Goal: Task Accomplishment & Management: Complete application form

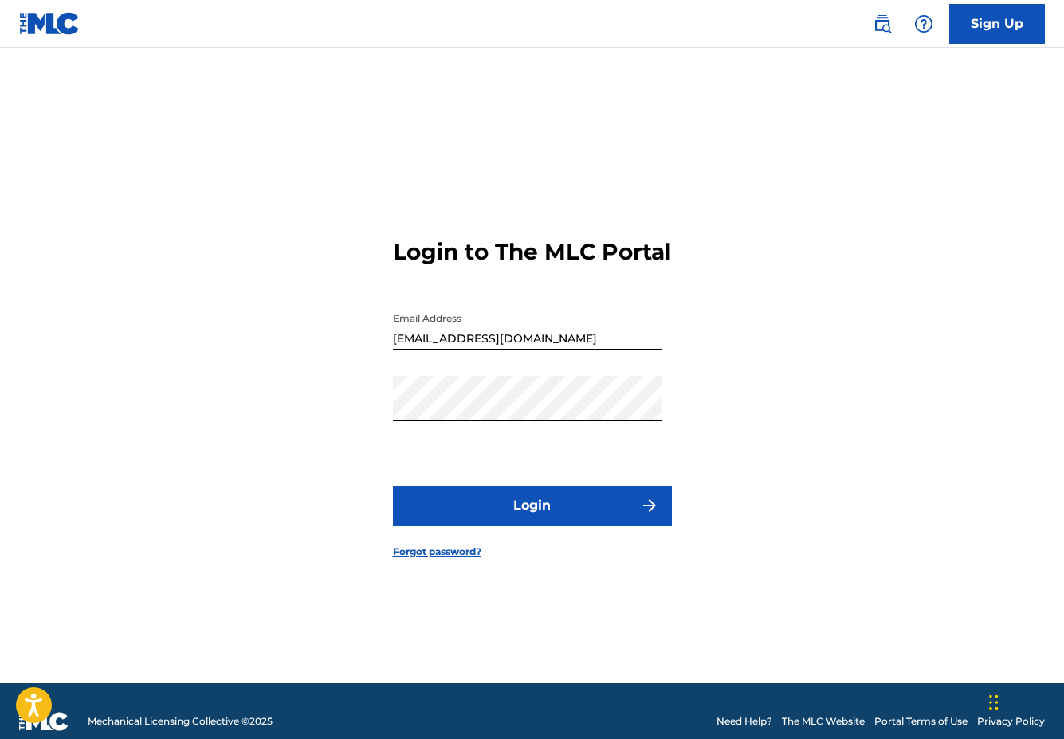
click at [558, 519] on button "Login" at bounding box center [532, 506] width 279 height 40
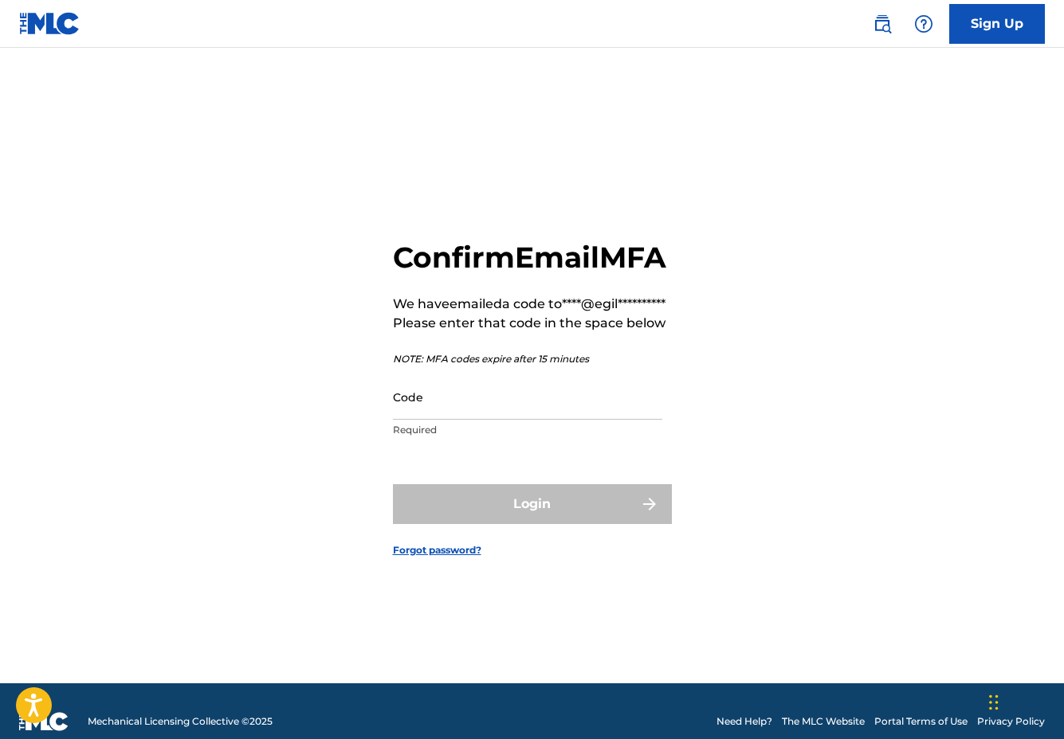
click at [57, 108] on div "**********" at bounding box center [532, 386] width 1064 height 596
click at [441, 420] on input "Code" at bounding box center [527, 396] width 269 height 45
paste input "334872"
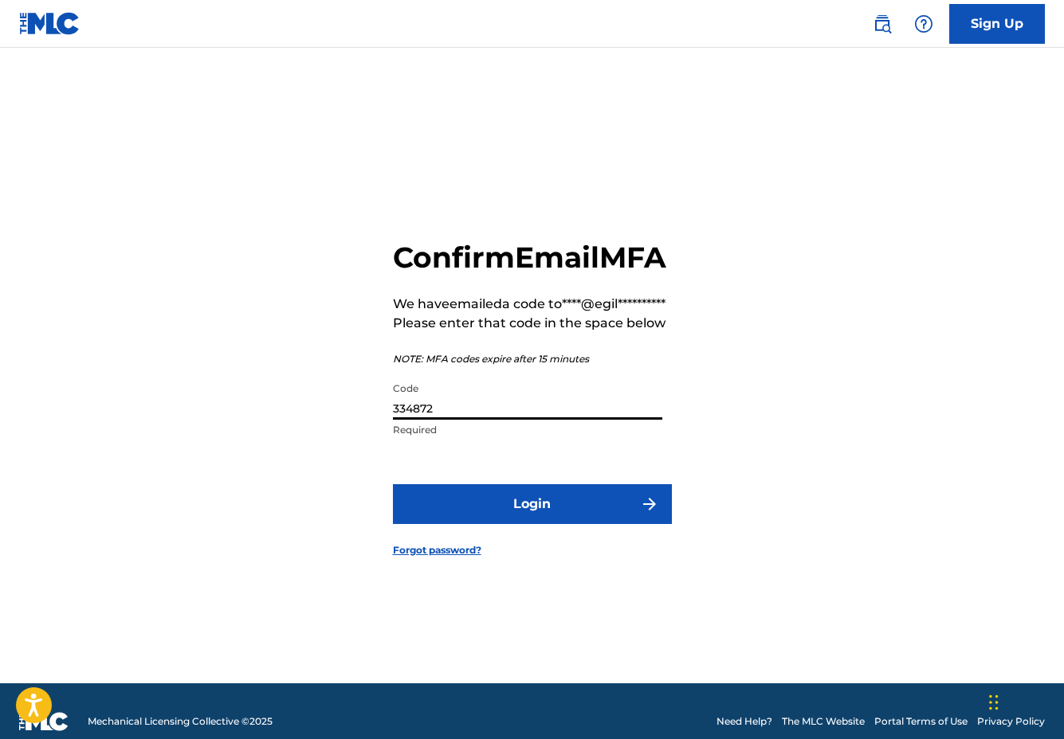
type input "334872"
click at [535, 524] on button "Login" at bounding box center [532, 504] width 279 height 40
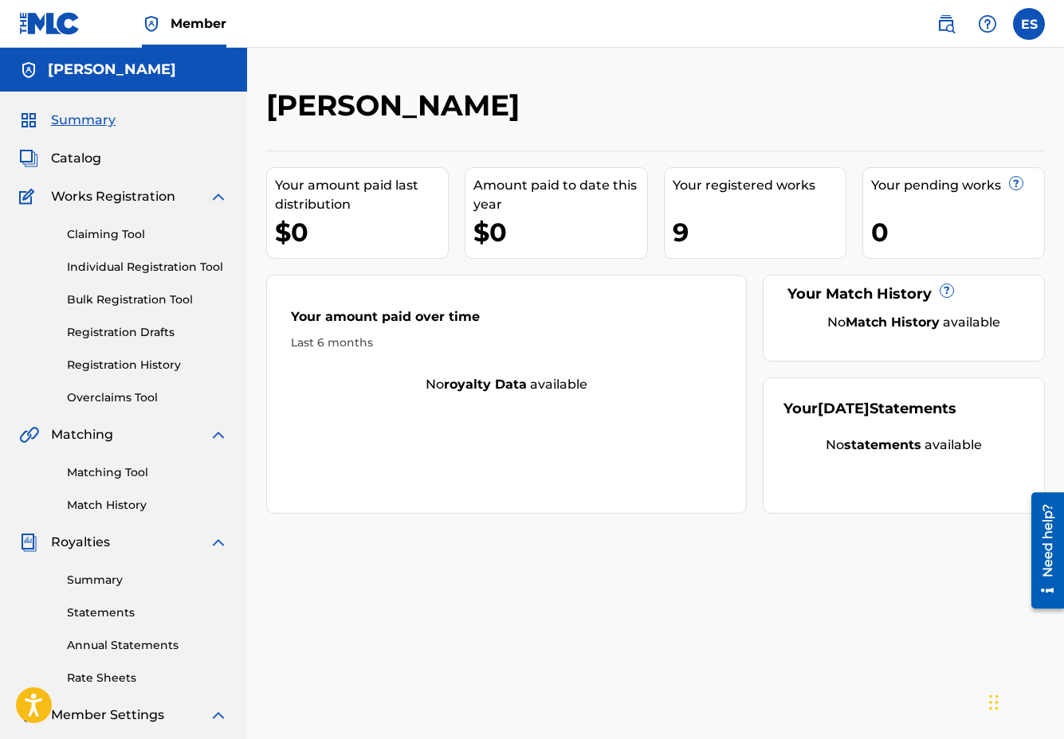
click at [104, 268] on link "Individual Registration Tool" at bounding box center [147, 267] width 161 height 17
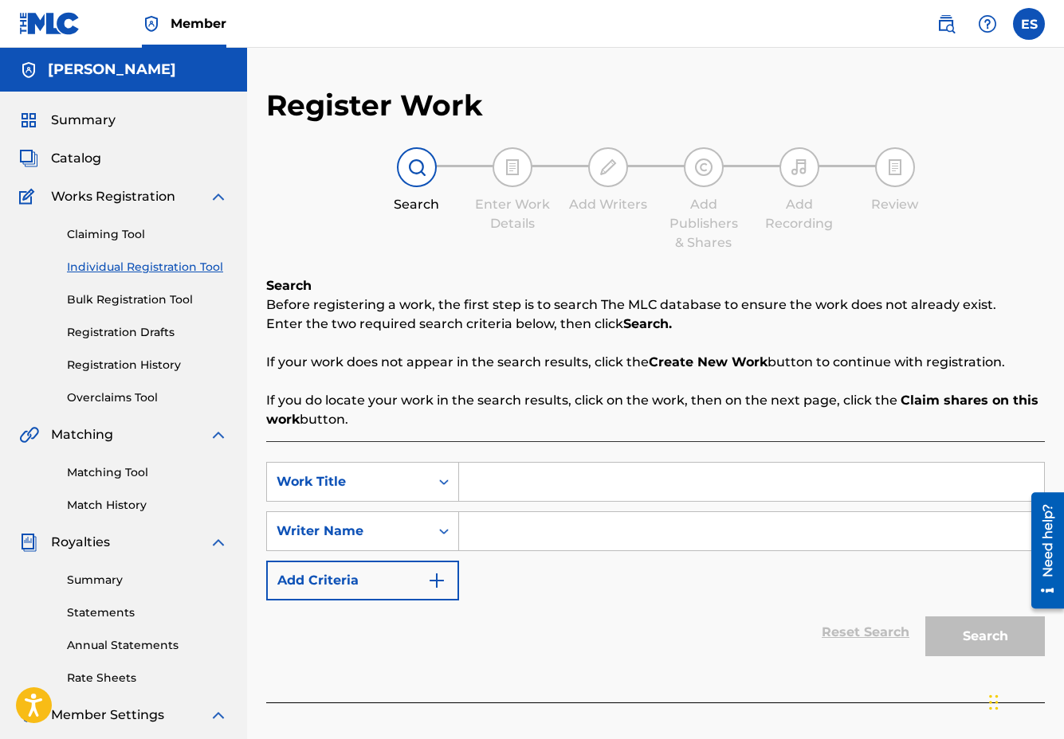
click at [515, 488] on input "Search Form" at bounding box center [751, 482] width 585 height 38
type input "Dance it out"
click at [547, 535] on input "Search Form" at bounding box center [751, 531] width 585 height 38
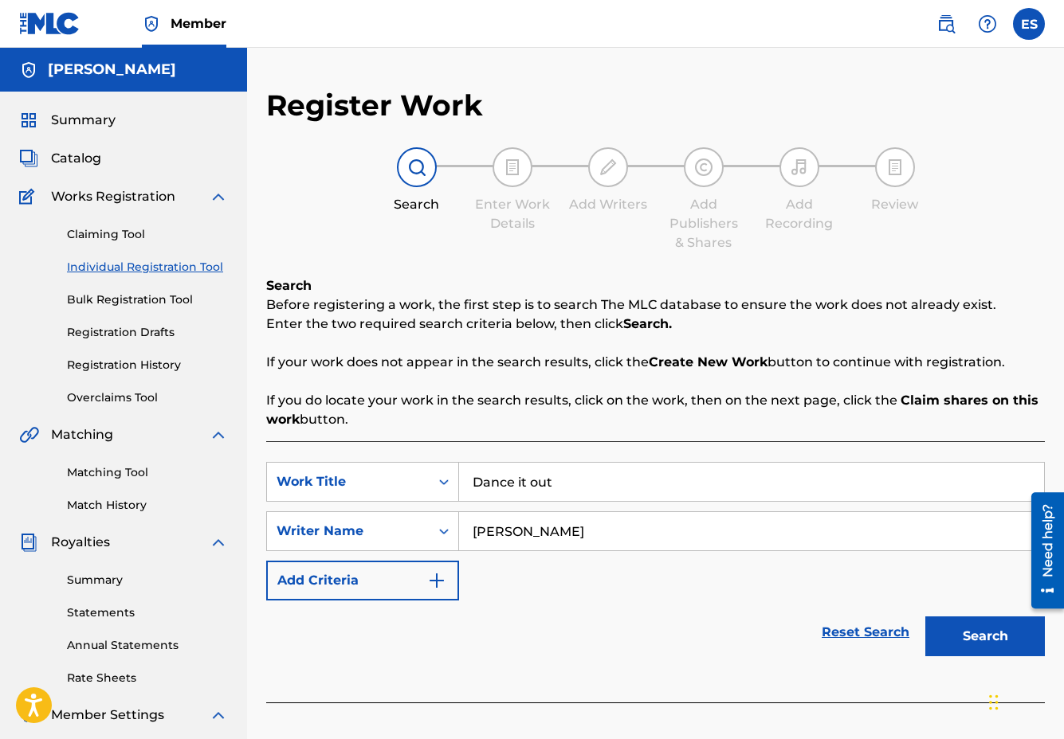
type input "[PERSON_NAME]"
click at [975, 641] on button "Search" at bounding box center [985, 637] width 120 height 40
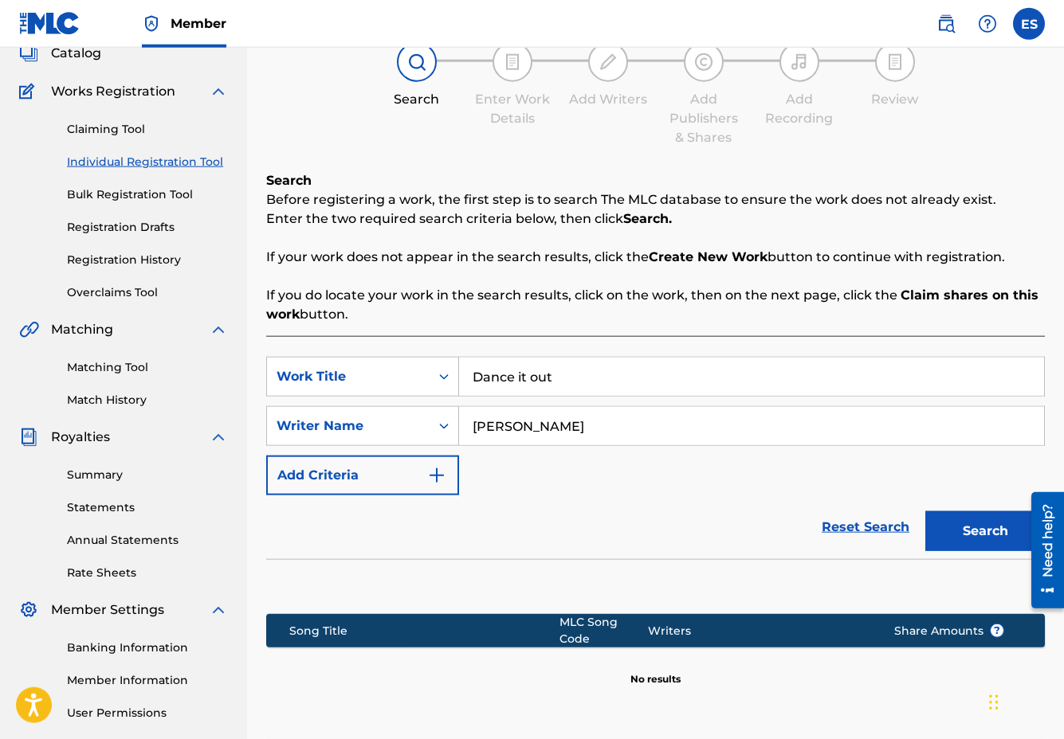
scroll to position [249, 0]
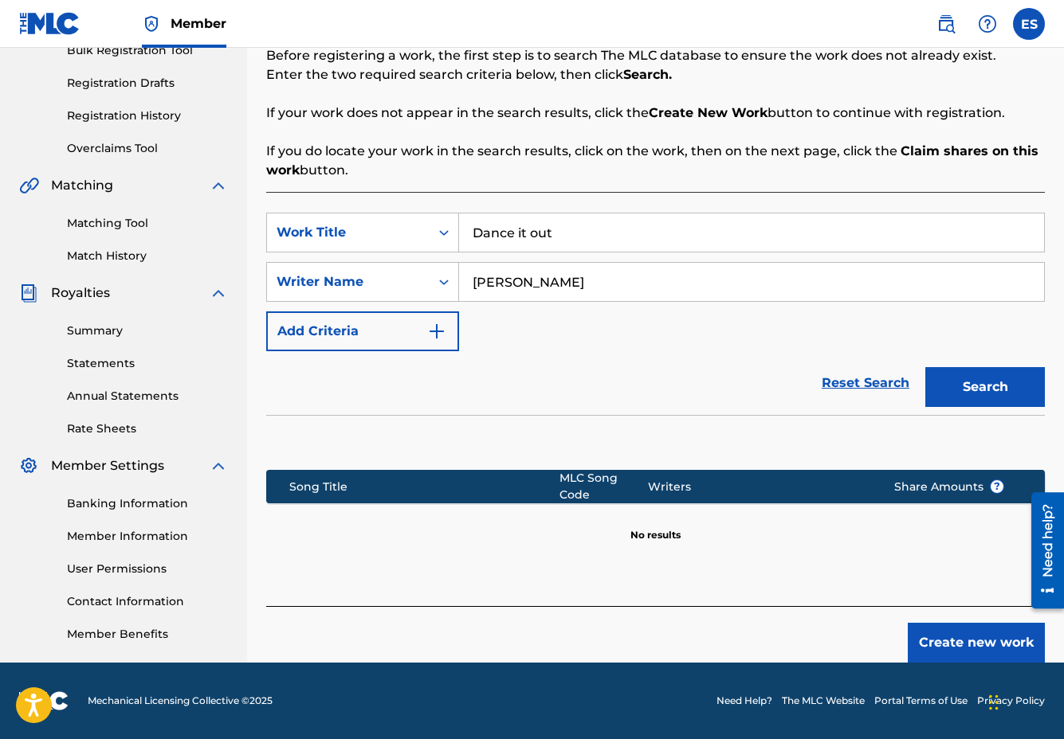
click at [962, 633] on button "Create new work" at bounding box center [975, 643] width 137 height 40
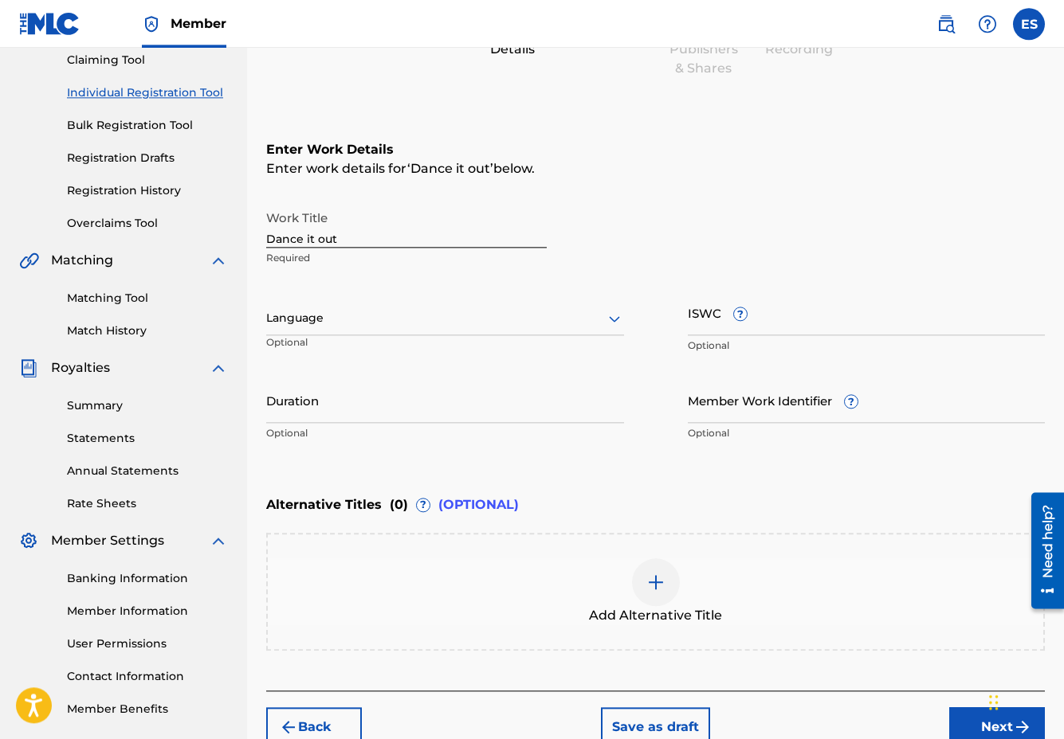
scroll to position [168, 0]
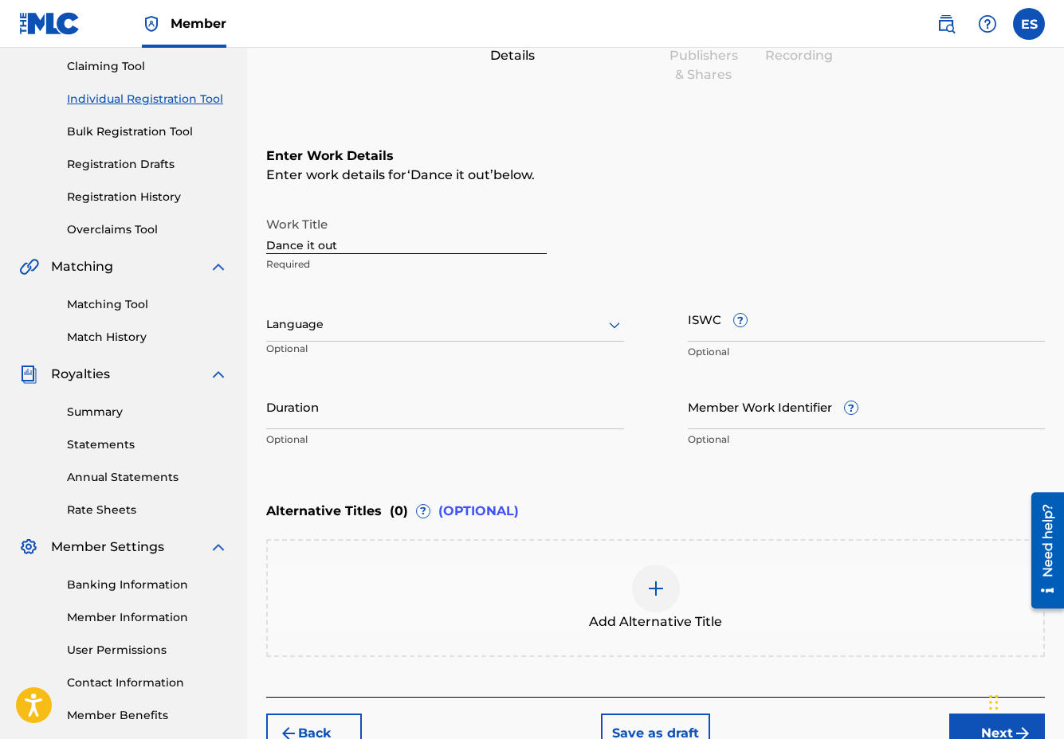
click at [330, 327] on div at bounding box center [445, 325] width 358 height 20
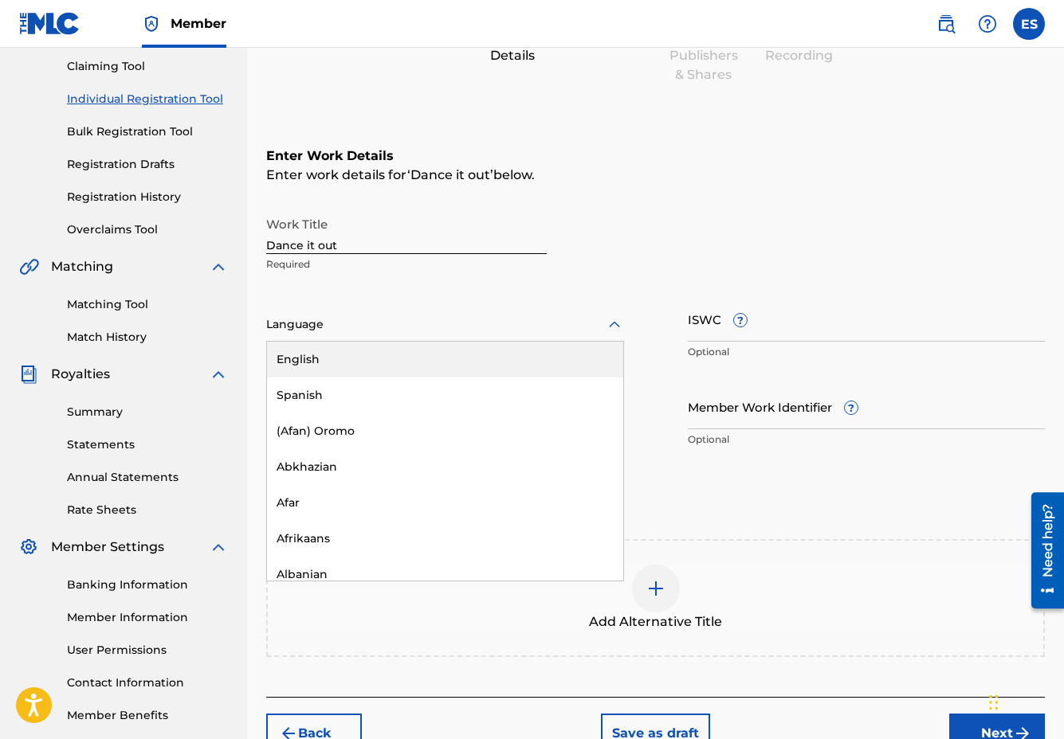
click at [339, 367] on div "English" at bounding box center [445, 360] width 356 height 36
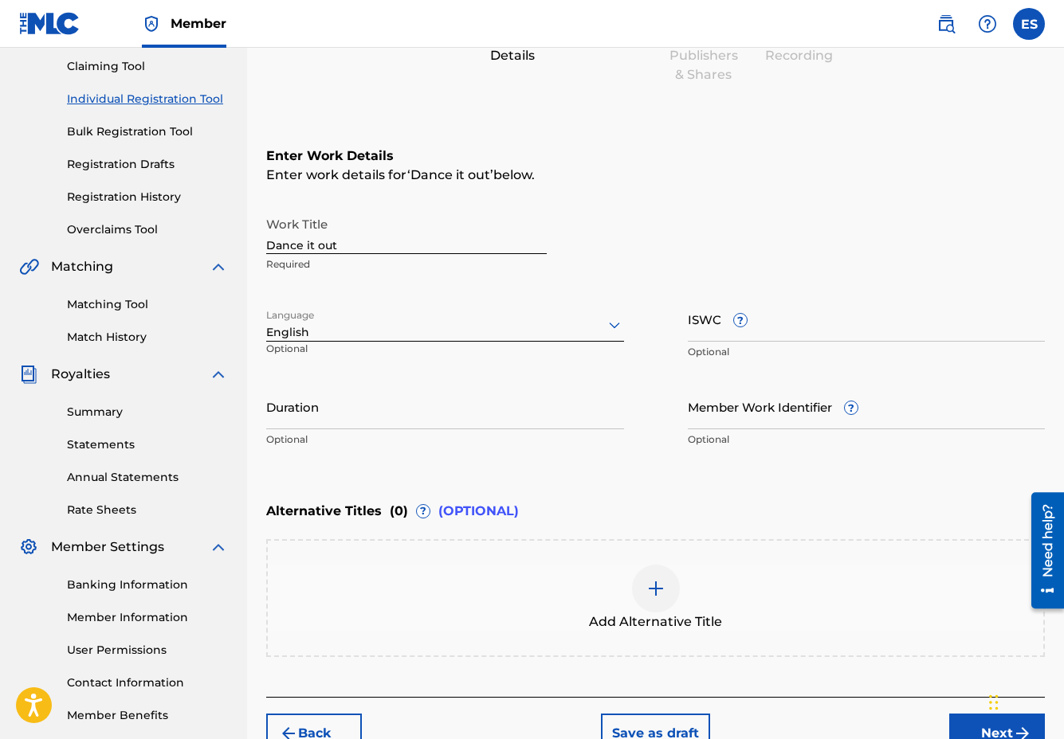
click at [336, 416] on input "Duration" at bounding box center [445, 406] width 358 height 45
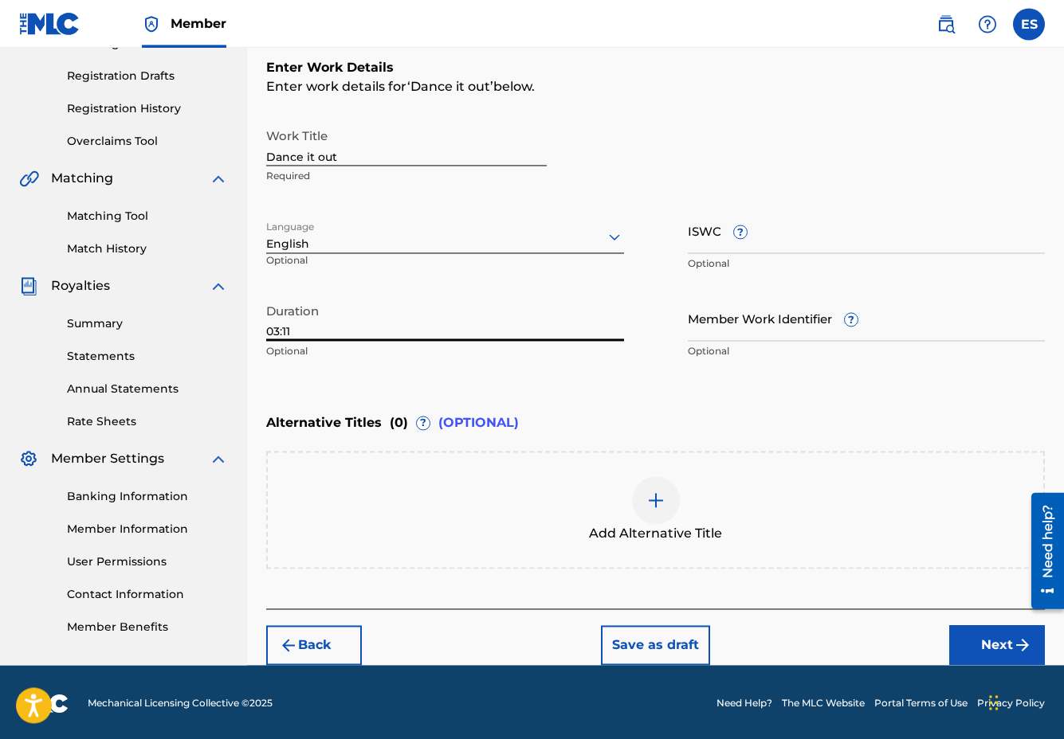
scroll to position [259, 0]
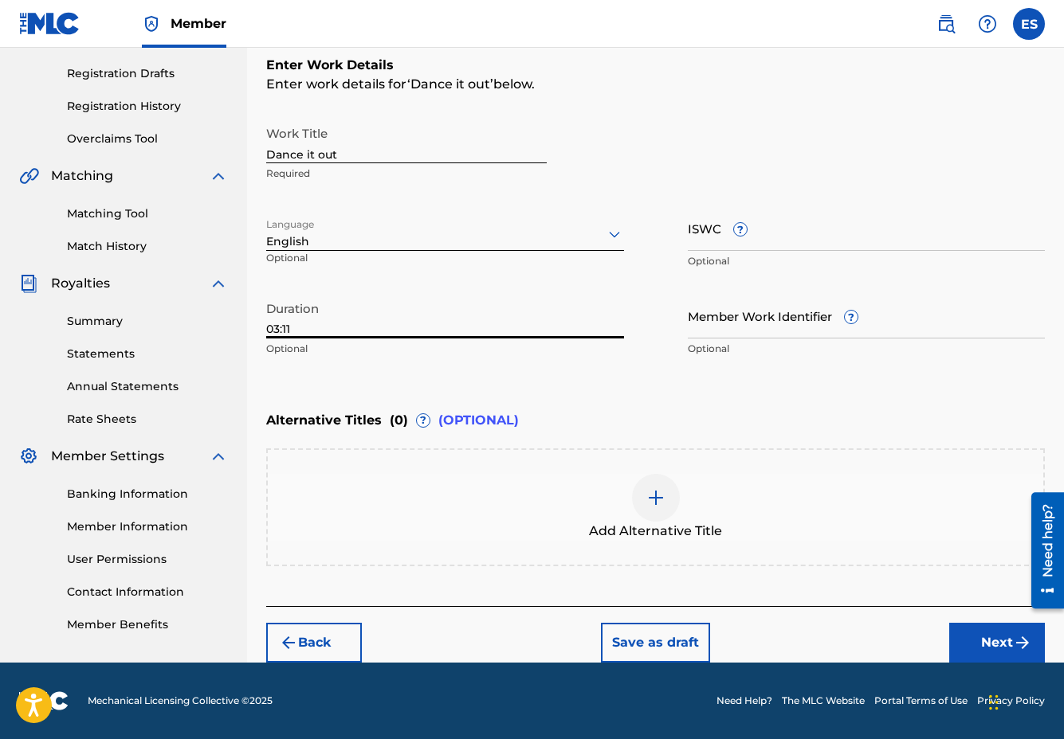
type input "03:11"
click at [995, 647] on button "Next" at bounding box center [997, 643] width 96 height 40
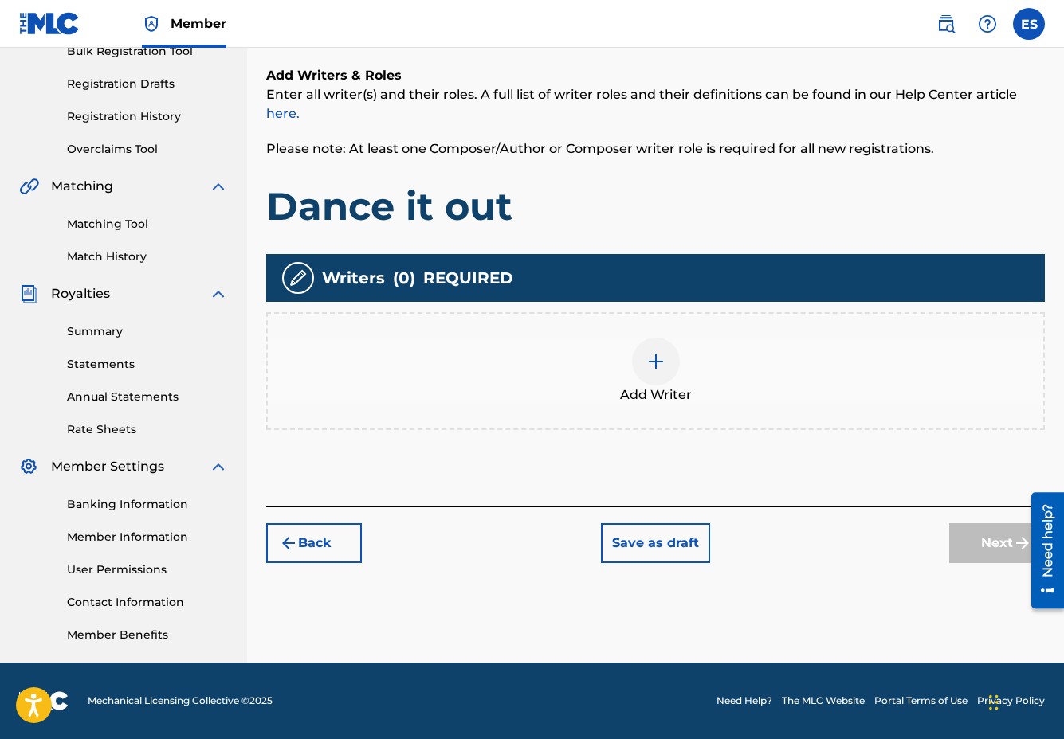
click at [657, 368] on img at bounding box center [655, 361] width 19 height 19
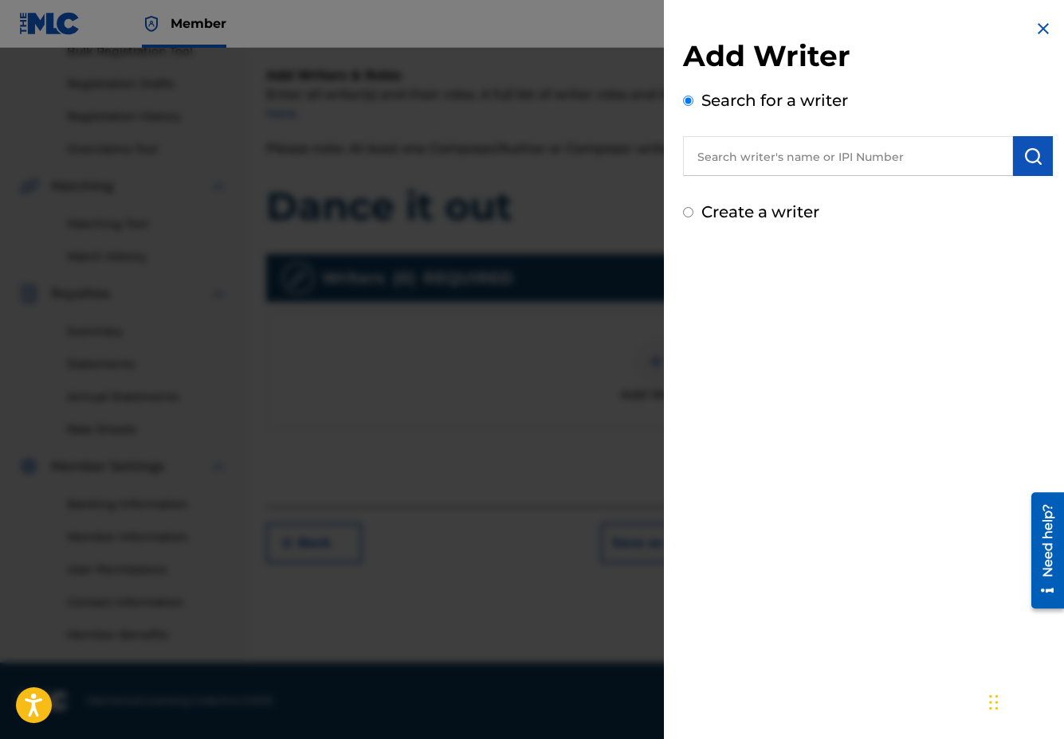
click at [763, 157] on input "text" at bounding box center [848, 156] width 330 height 40
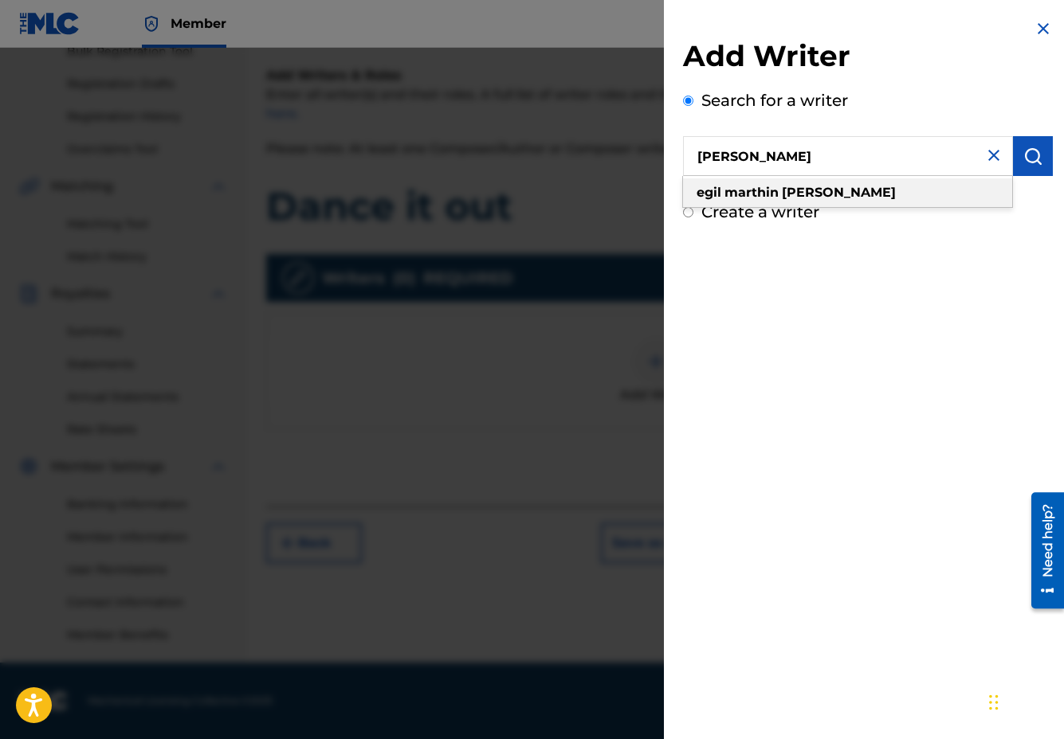
type input "egil marthin solberg"
click at [859, 190] on div "egil marthin solberg" at bounding box center [847, 192] width 329 height 29
click at [1033, 154] on img "submit" at bounding box center [1032, 156] width 19 height 19
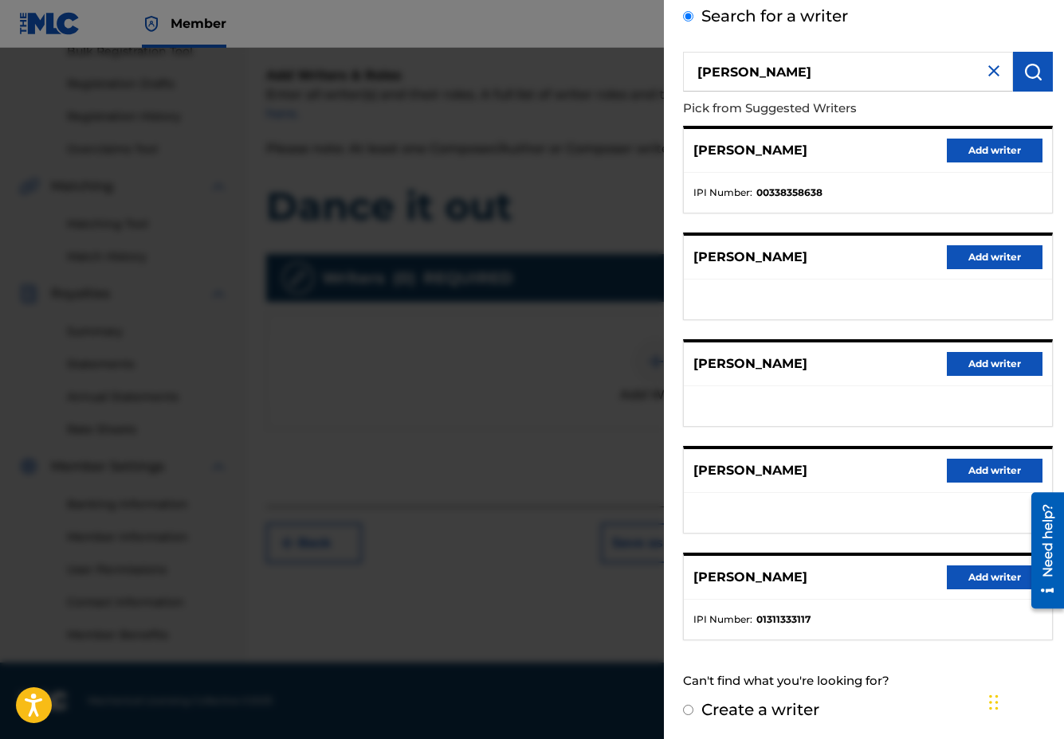
scroll to position [86, 0]
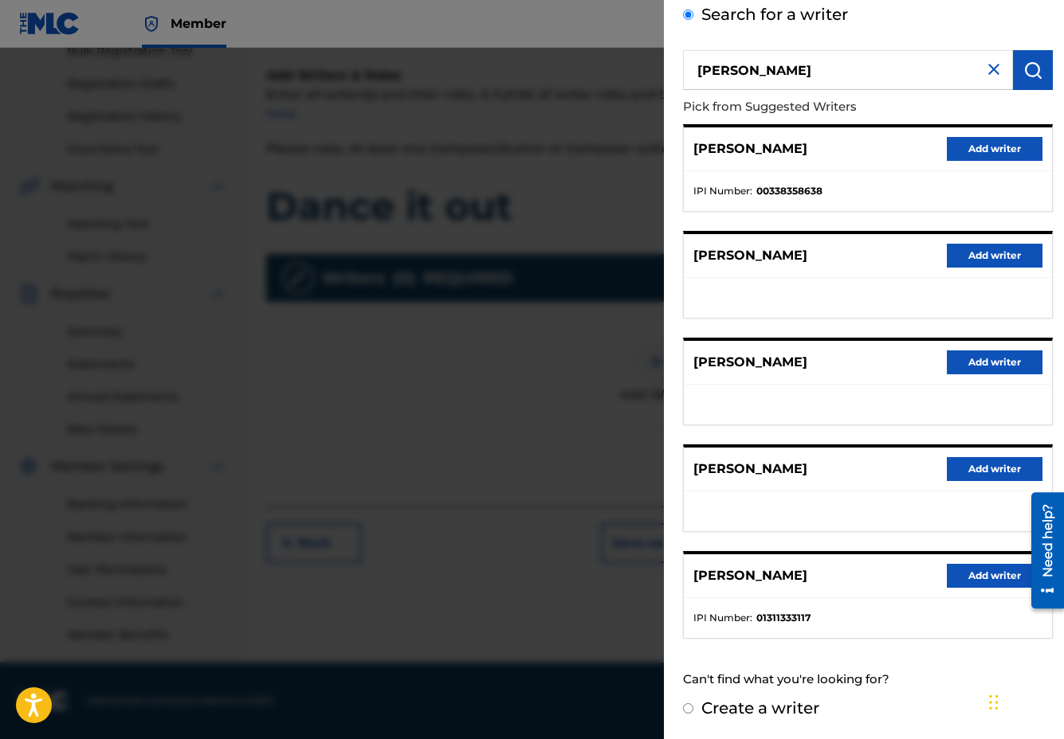
click at [977, 570] on button "Add writer" at bounding box center [995, 576] width 96 height 24
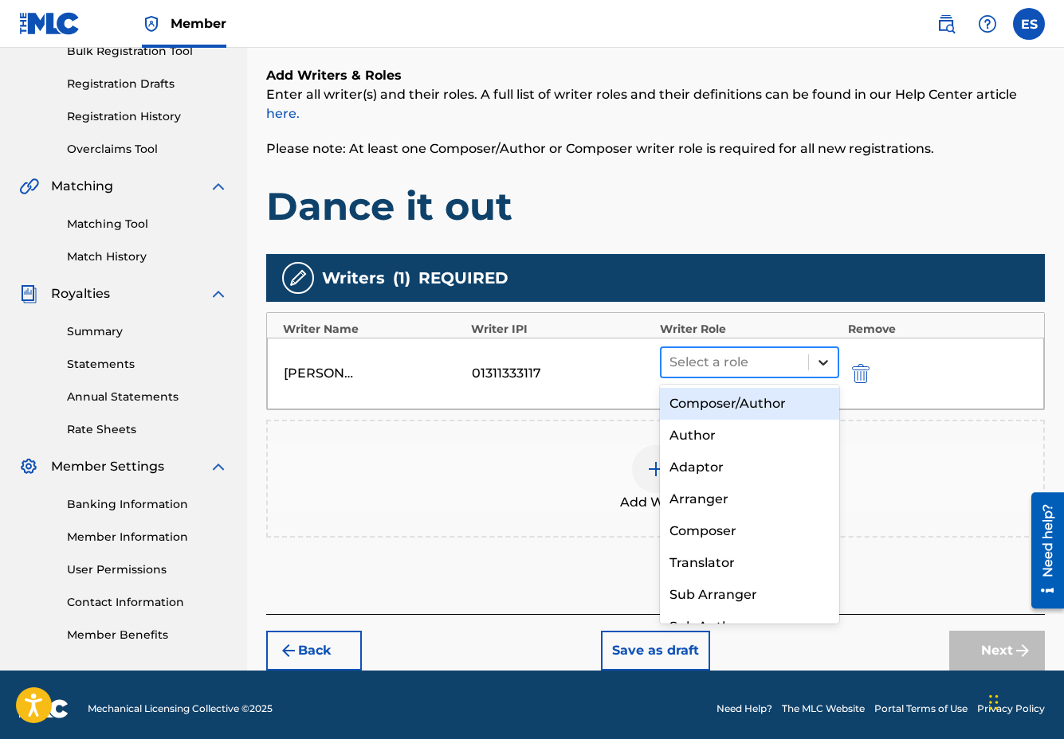
click at [827, 358] on icon at bounding box center [823, 363] width 16 height 16
click at [767, 405] on div "Composer/Author" at bounding box center [750, 404] width 180 height 32
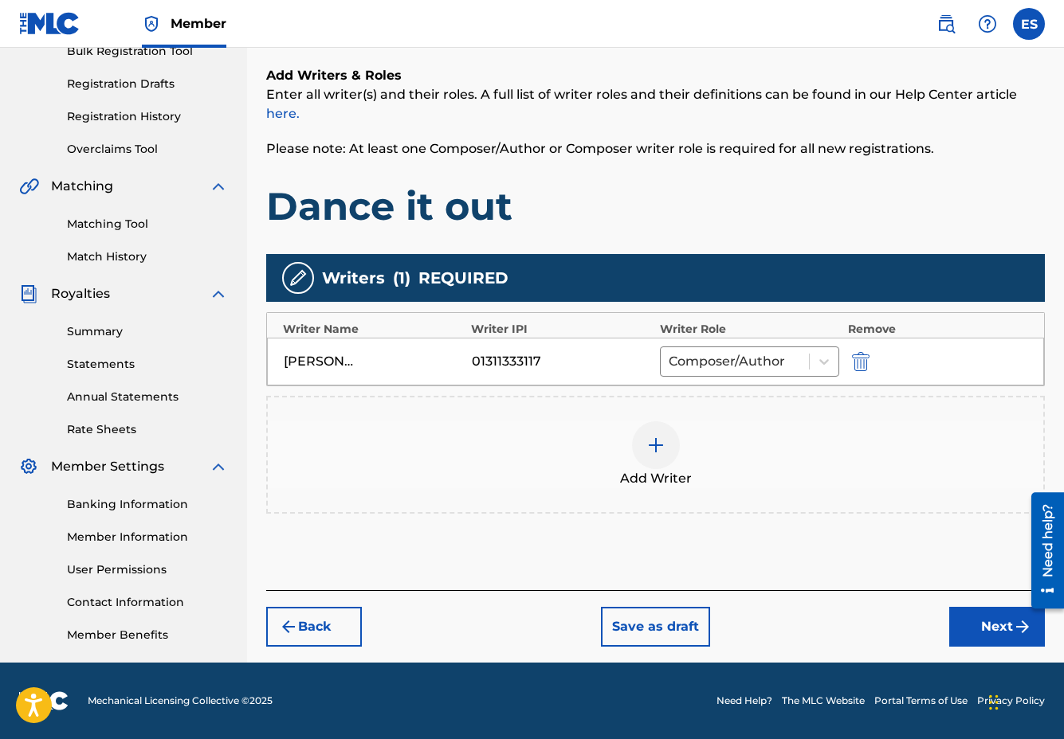
click at [993, 627] on button "Next" at bounding box center [997, 627] width 96 height 40
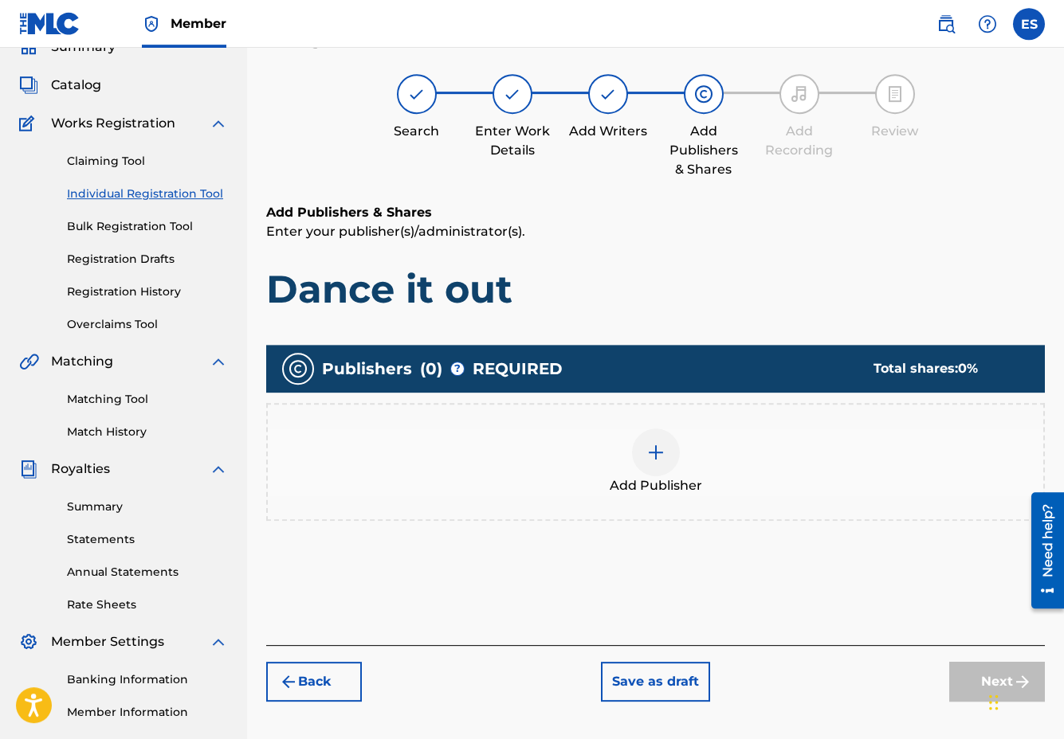
scroll to position [72, 0]
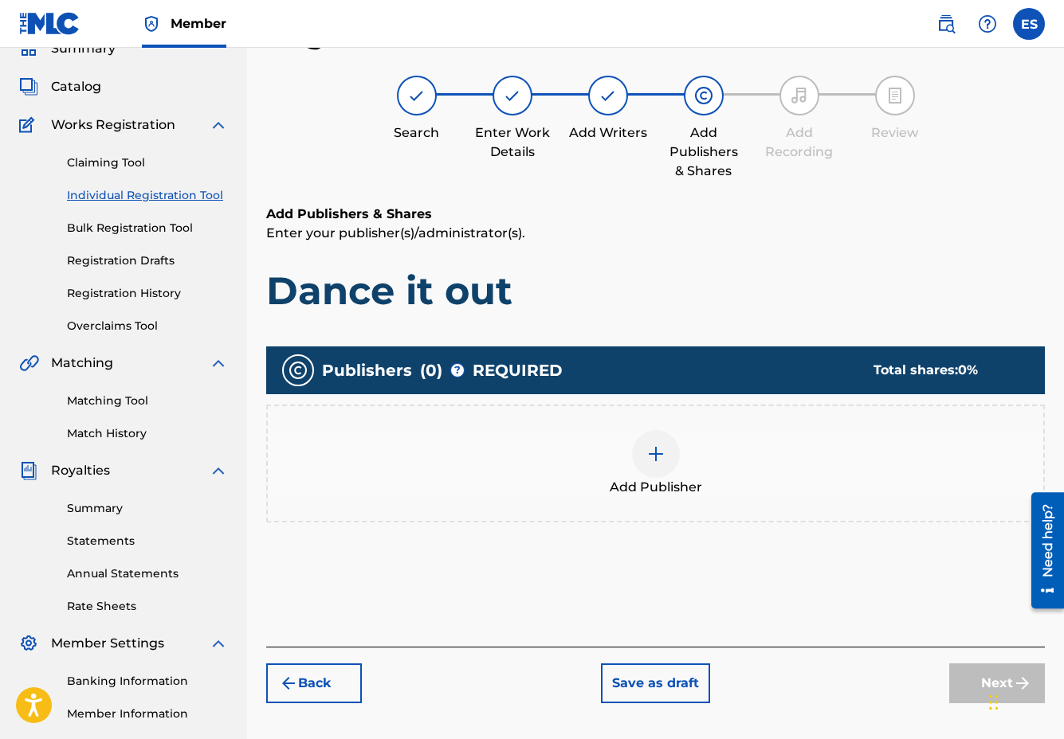
click at [653, 458] on img at bounding box center [655, 454] width 19 height 19
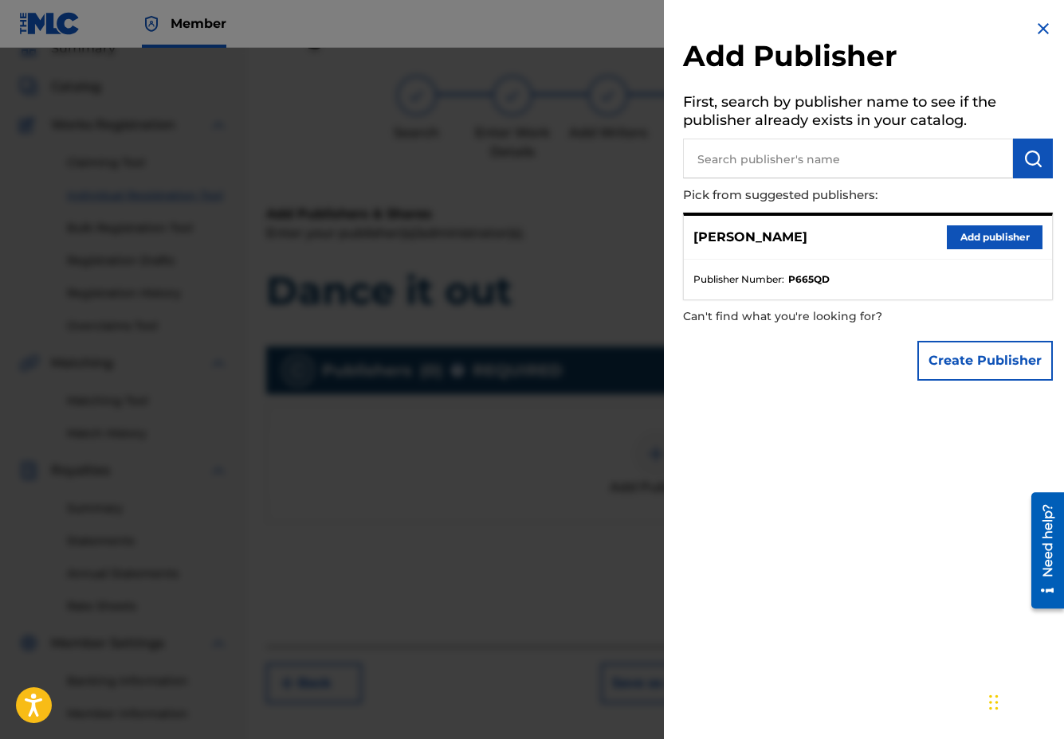
click at [978, 239] on button "Add publisher" at bounding box center [995, 237] width 96 height 24
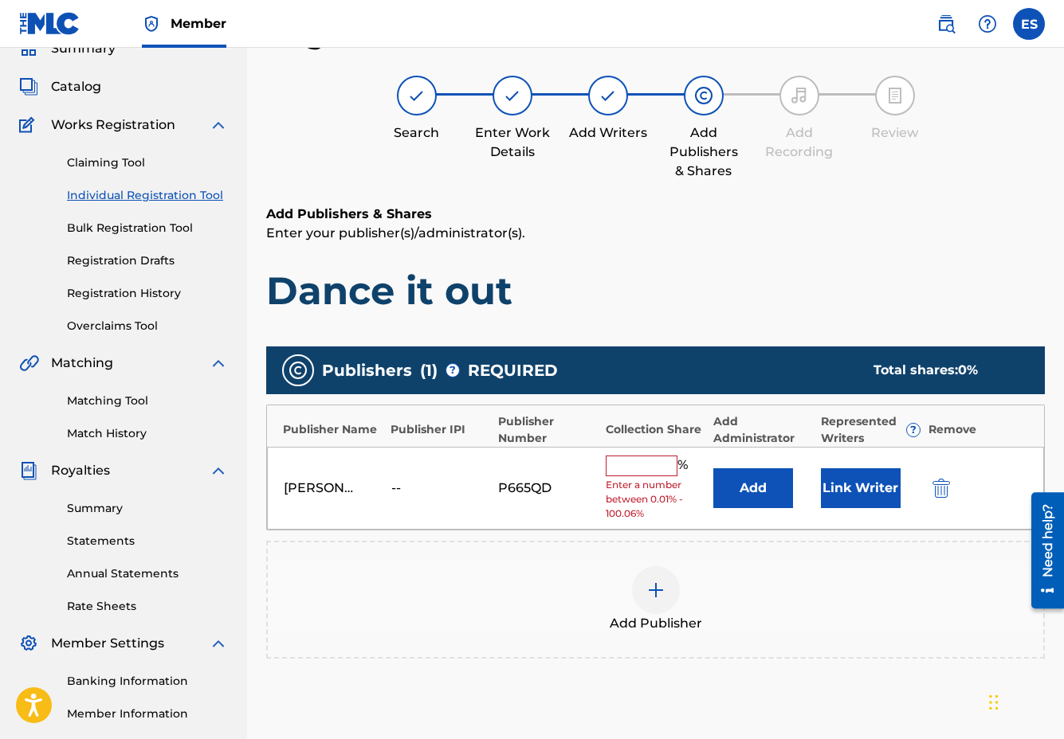
click at [629, 461] on input "text" at bounding box center [642, 466] width 72 height 21
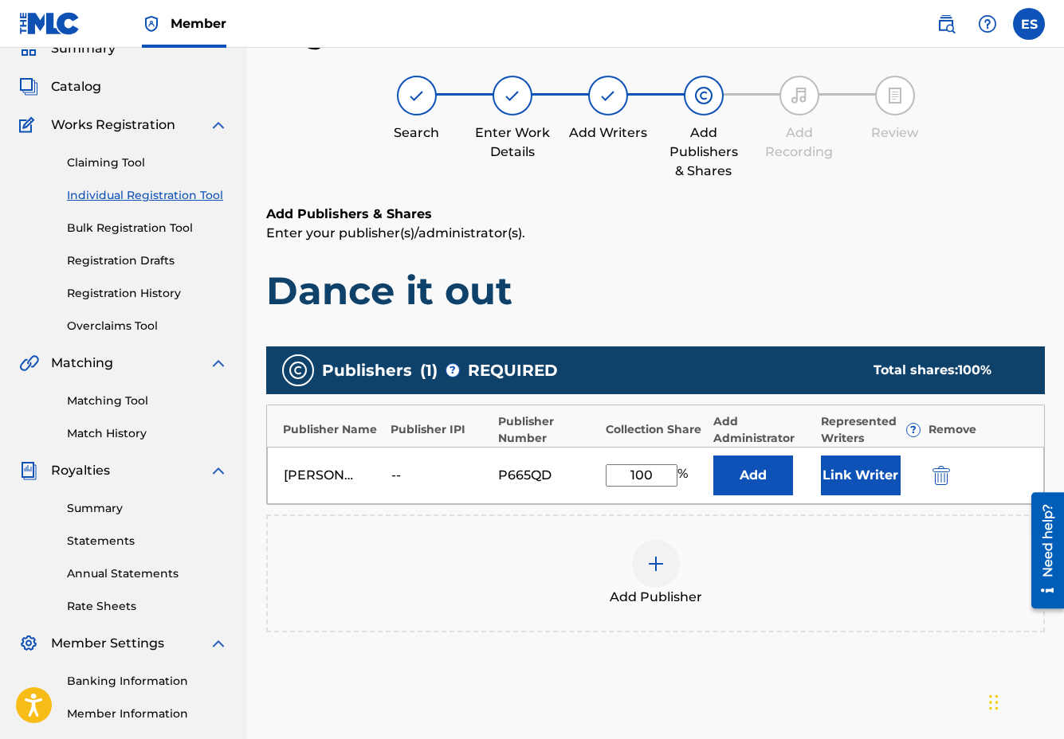
type input "100"
click at [711, 522] on div "Add Publisher" at bounding box center [655, 574] width 778 height 118
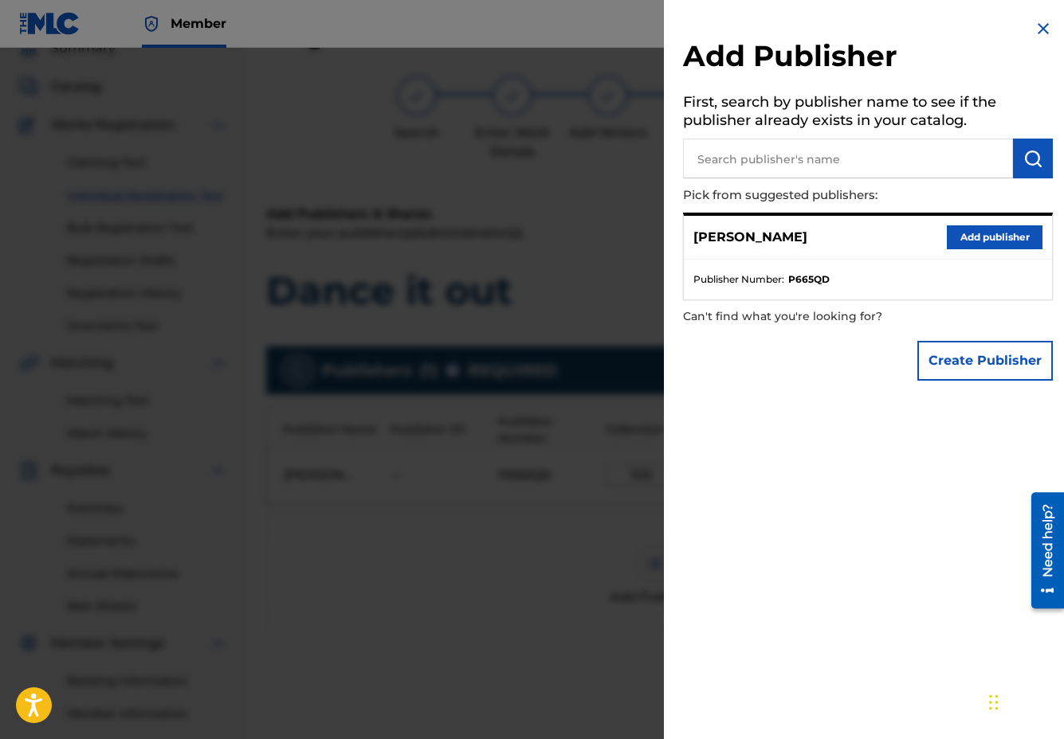
click at [1042, 23] on img at bounding box center [1042, 28] width 19 height 19
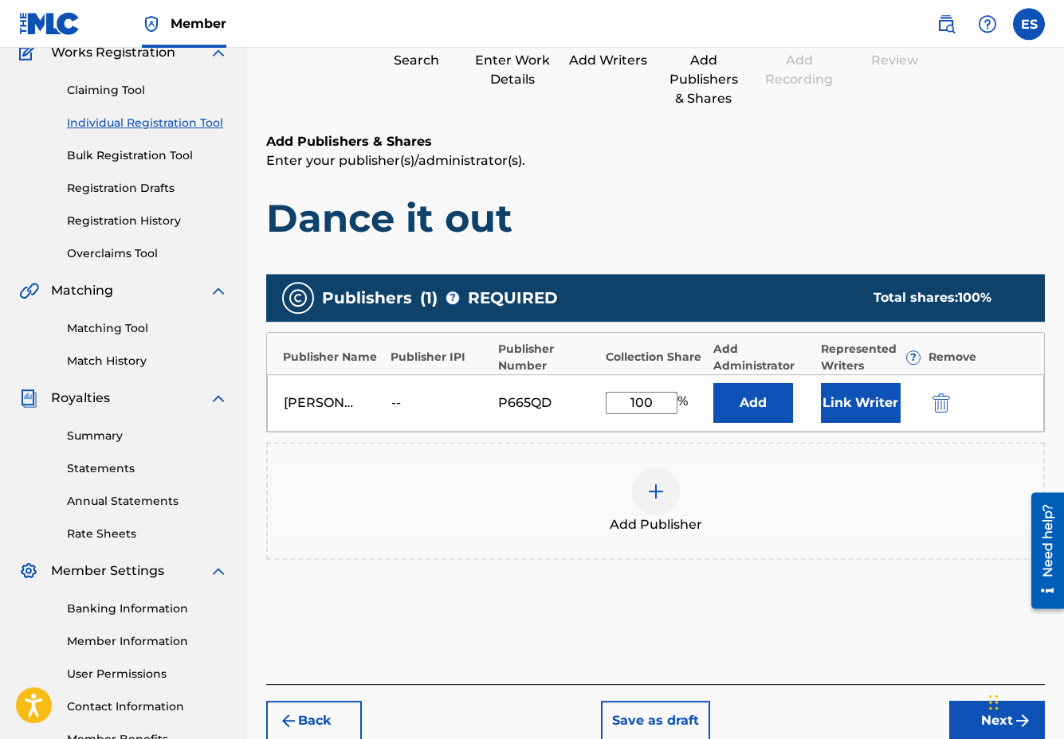
scroll to position [249, 0]
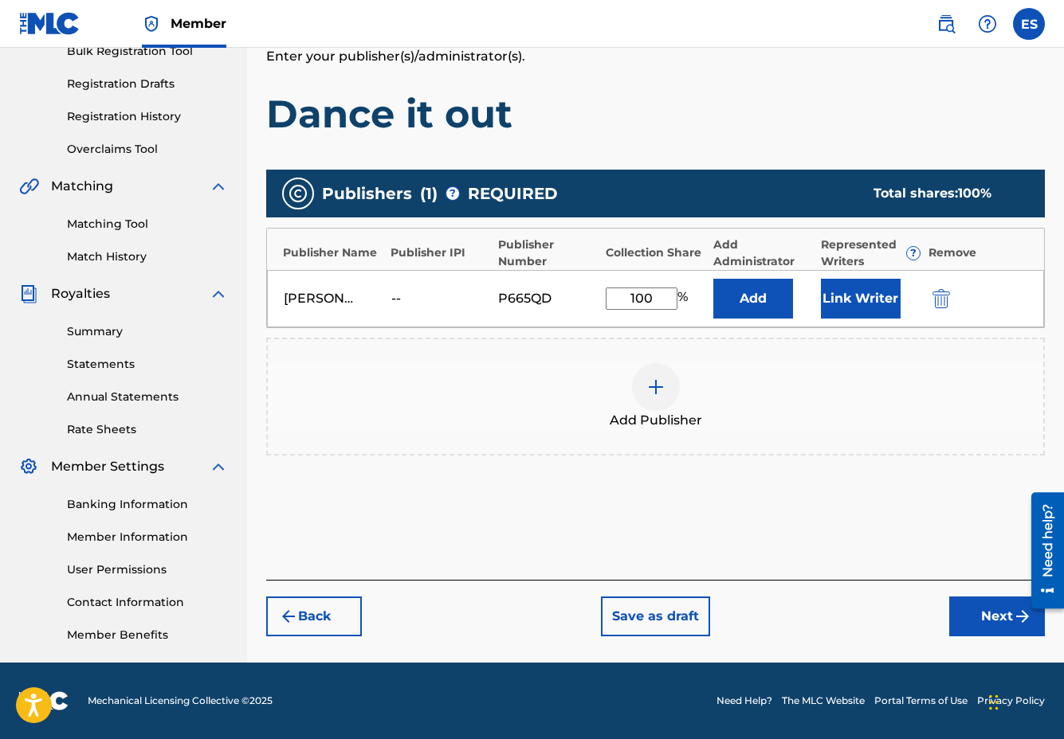
click at [980, 616] on button "Next" at bounding box center [997, 617] width 96 height 40
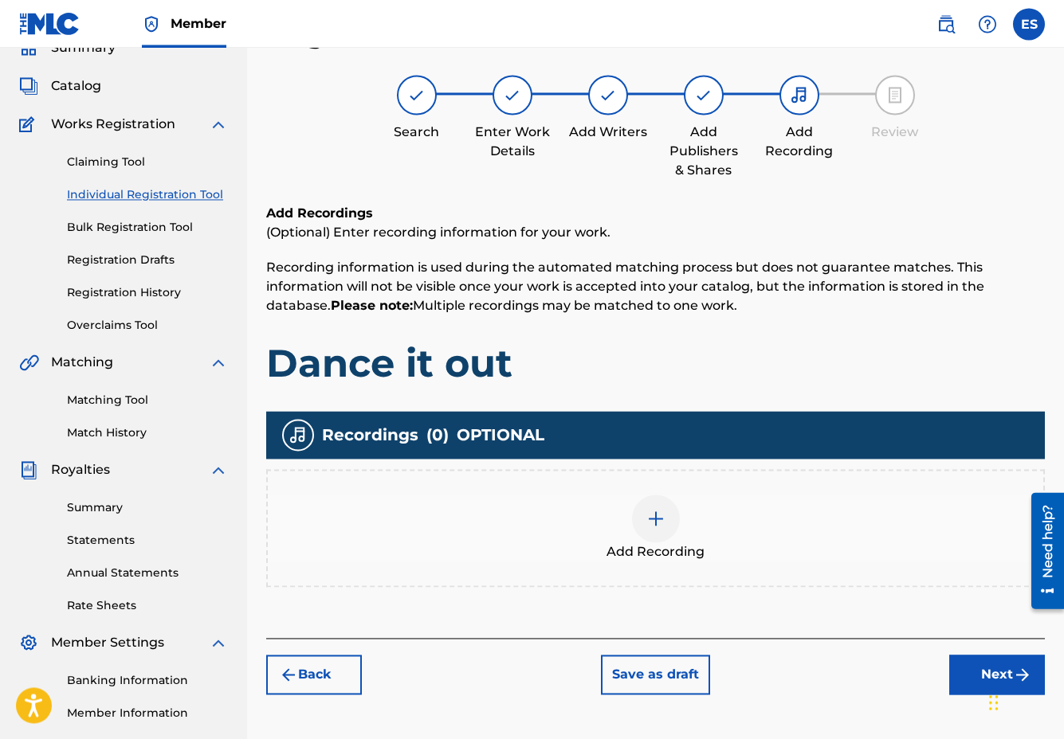
scroll to position [72, 0]
click at [645, 515] on div at bounding box center [656, 520] width 48 height 48
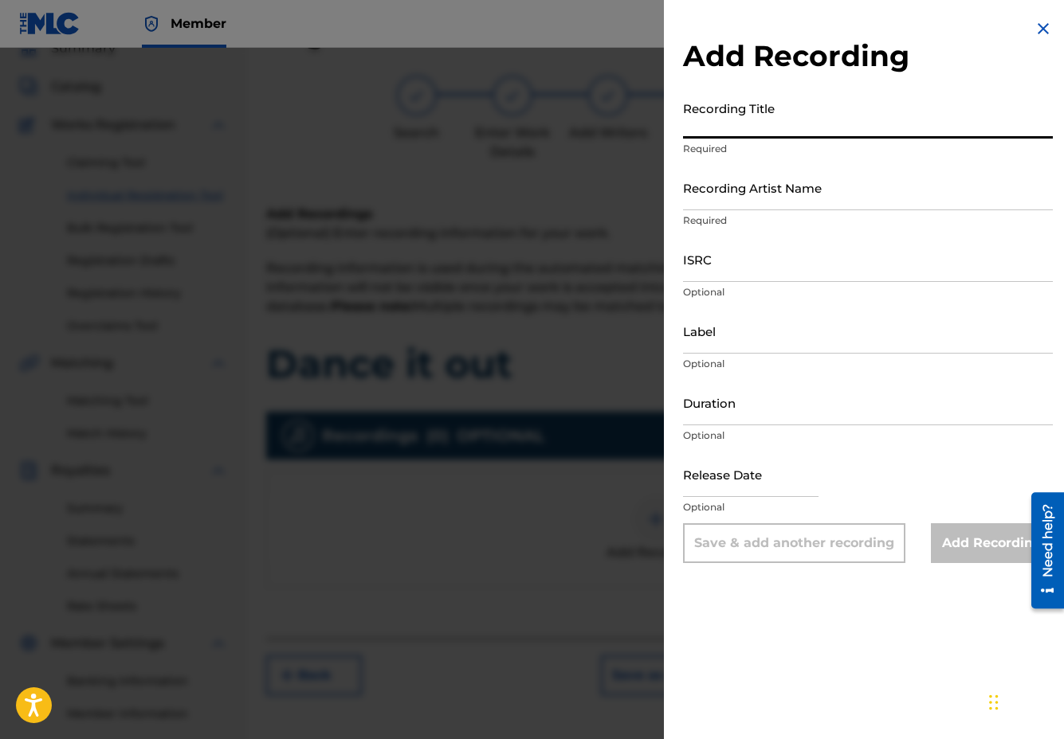
click at [745, 133] on input "Recording Title" at bounding box center [868, 115] width 370 height 45
type input "Dance it out"
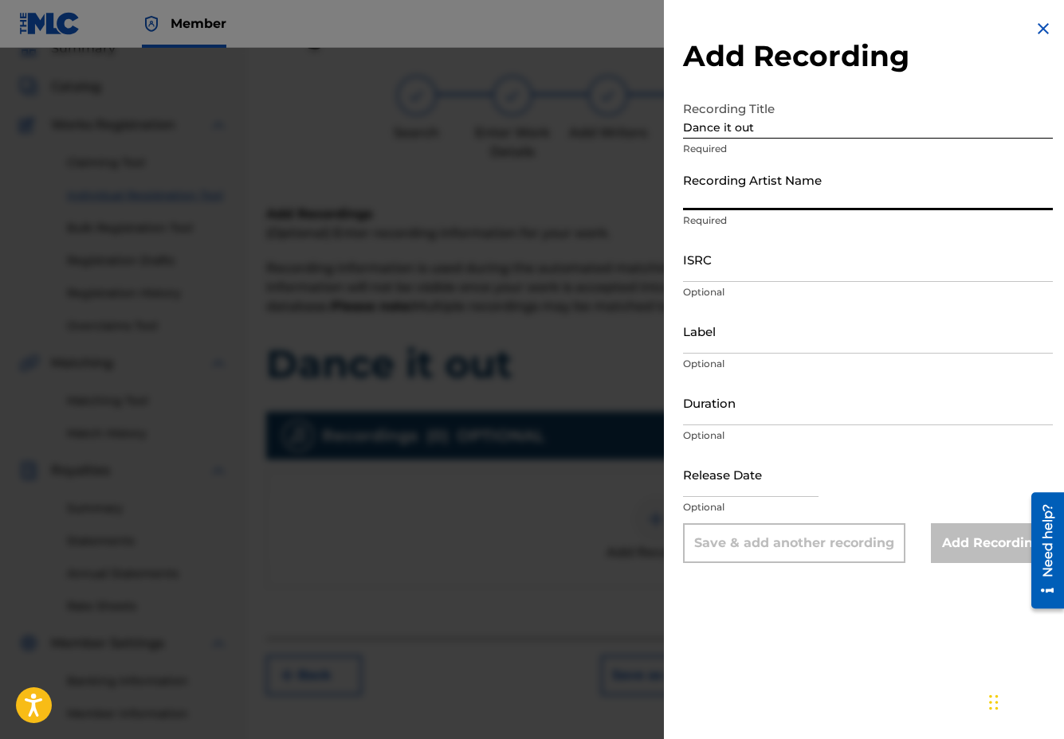
click at [721, 205] on input "Recording Artist Name" at bounding box center [868, 187] width 370 height 45
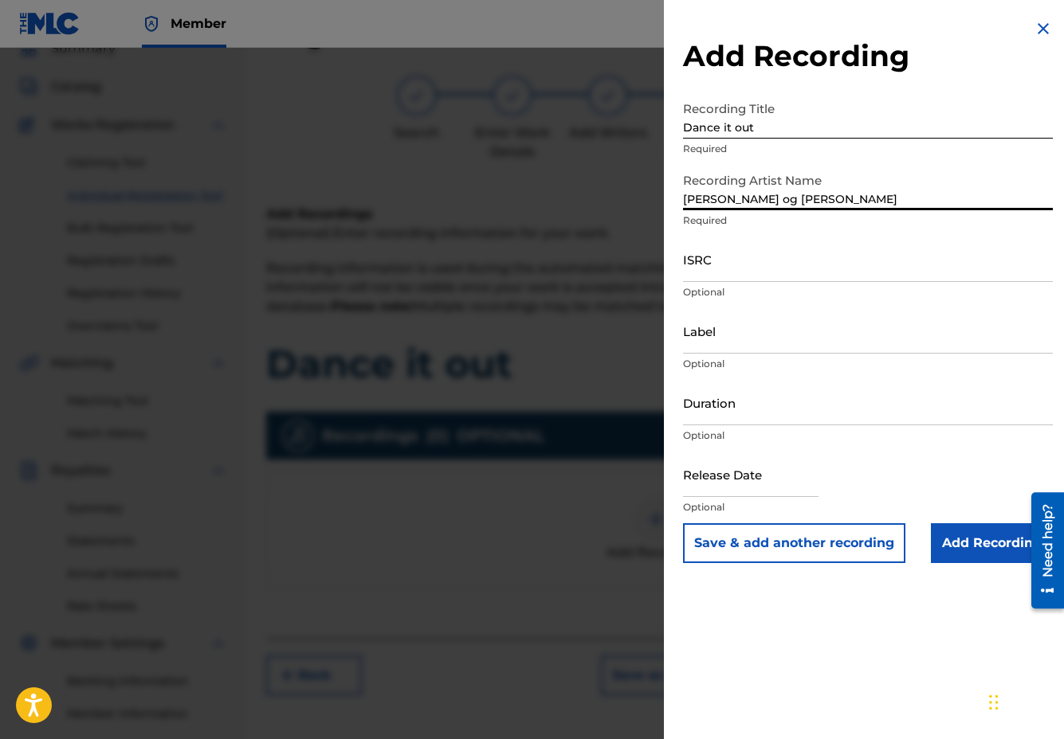
type input "DJ Solberg og Maja"
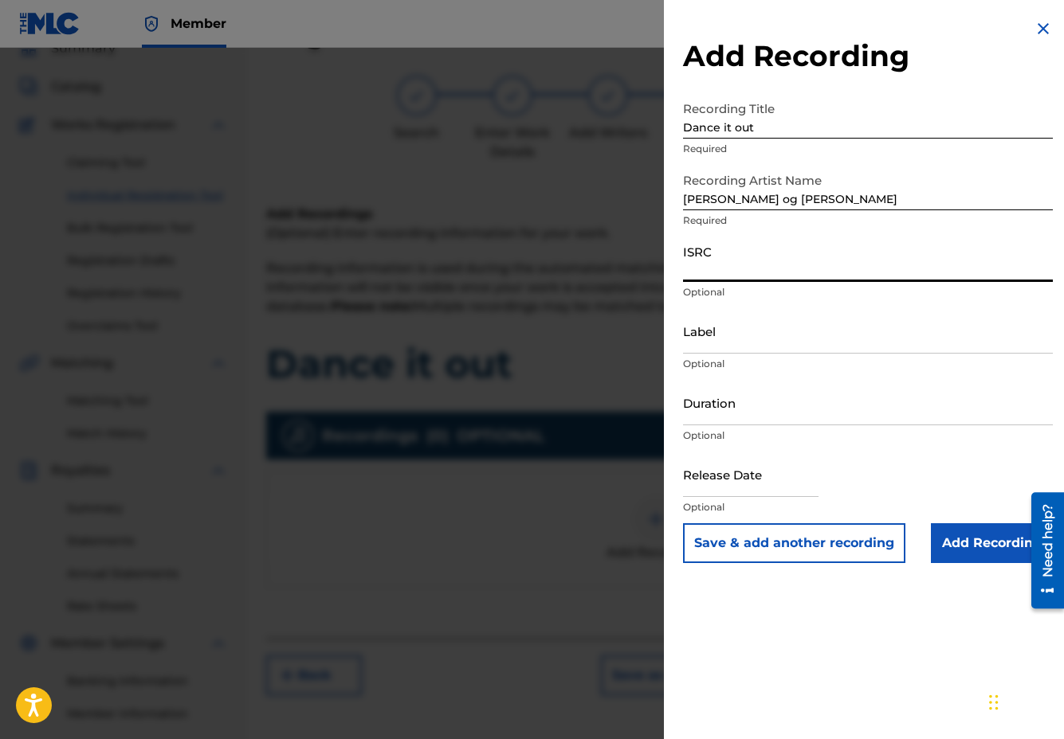
click at [713, 269] on input "ISRC" at bounding box center [868, 259] width 370 height 45
click at [712, 269] on input "ISRC" at bounding box center [868, 259] width 370 height 45
paste input "QT3EY2582204"
type input "QT3EY2582204"
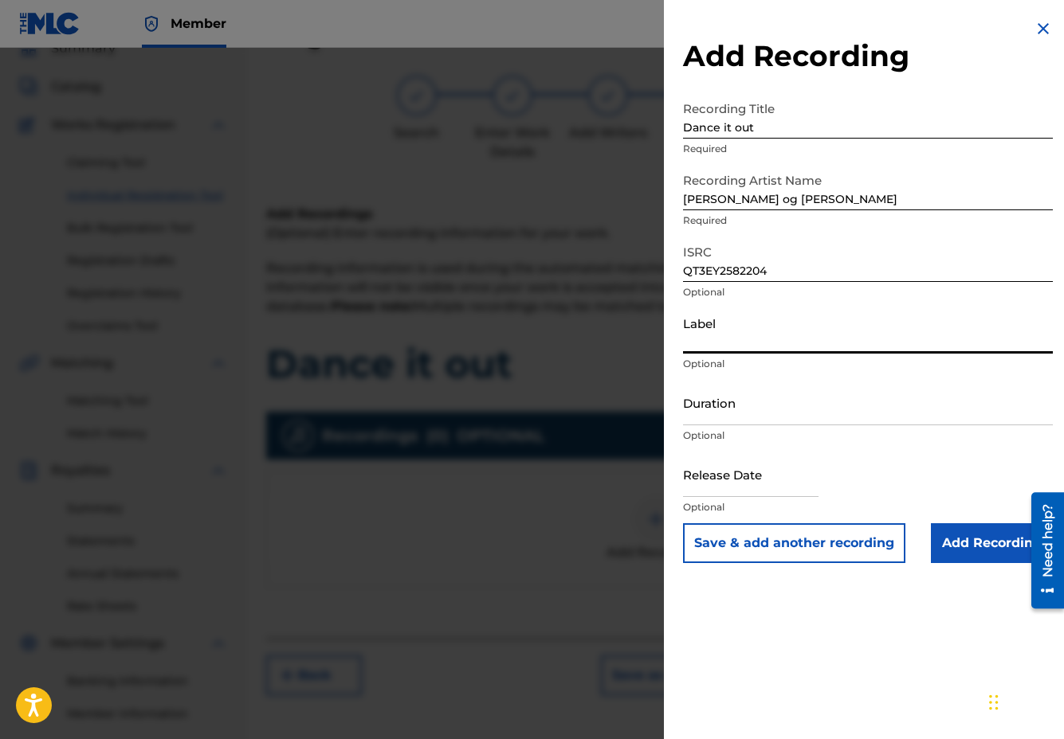
click at [713, 342] on input "Label" at bounding box center [868, 330] width 370 height 45
type input "A-Media AS / Radio Haugaland"
click at [714, 417] on input "Duration" at bounding box center [868, 402] width 370 height 45
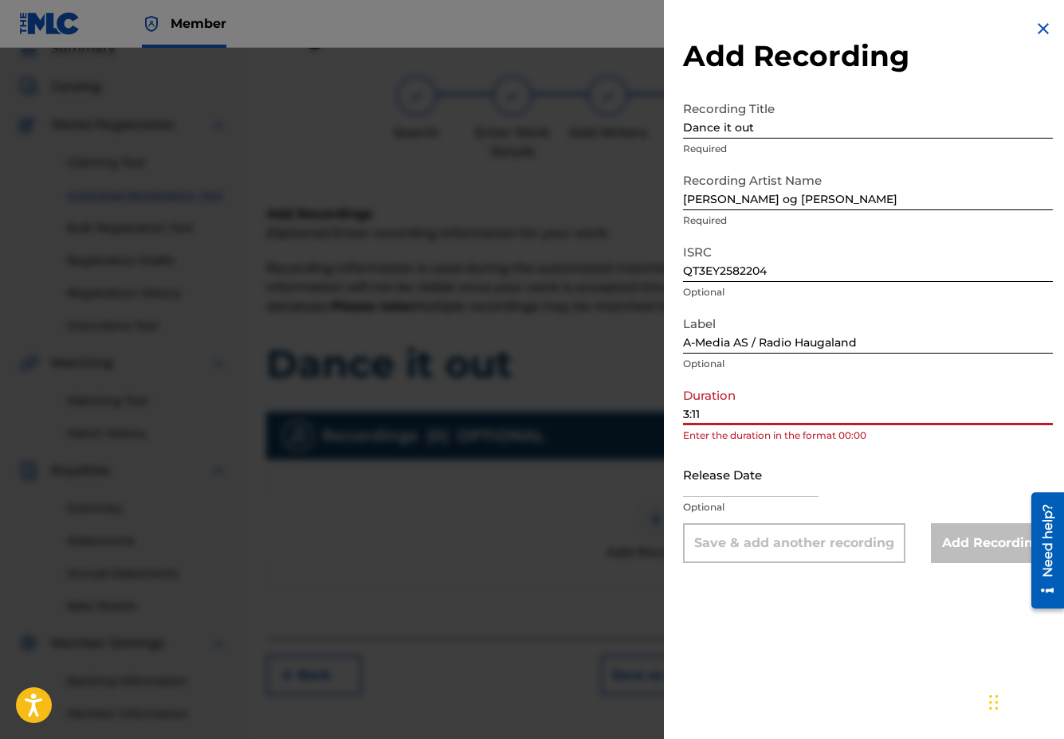
drag, startPoint x: 683, startPoint y: 410, endPoint x: 696, endPoint y: 419, distance: 15.9
click at [684, 410] on input "3:11" at bounding box center [868, 402] width 370 height 45
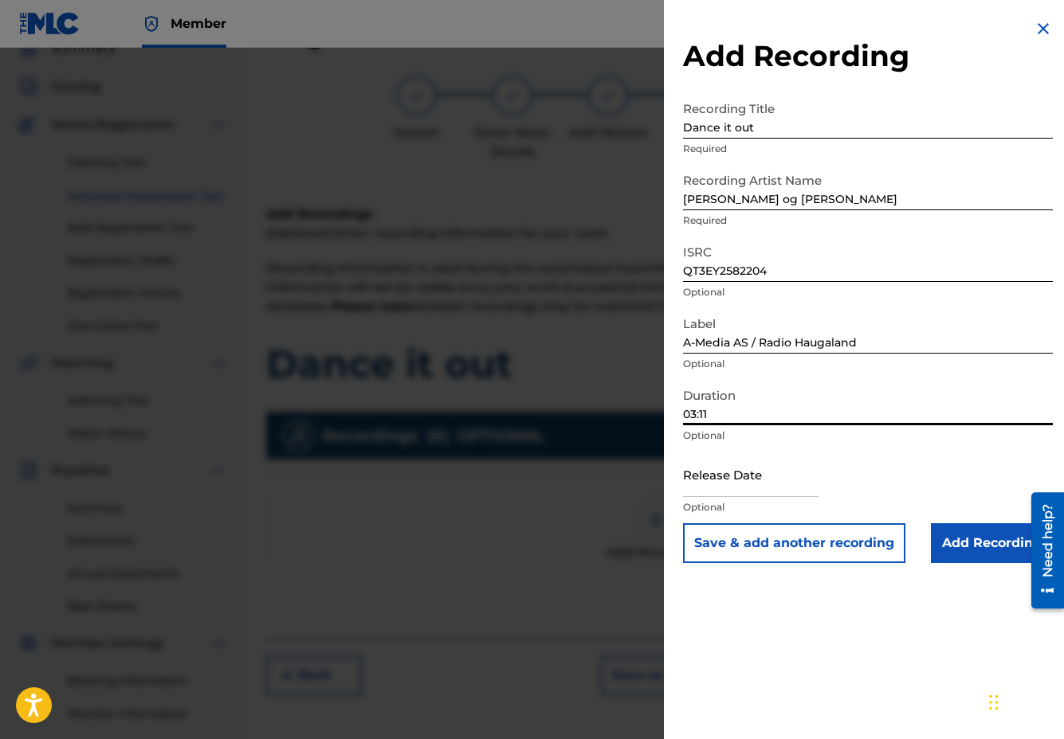
type input "03:11"
click at [762, 494] on input "text" at bounding box center [750, 474] width 135 height 45
select select "8"
select select "2025"
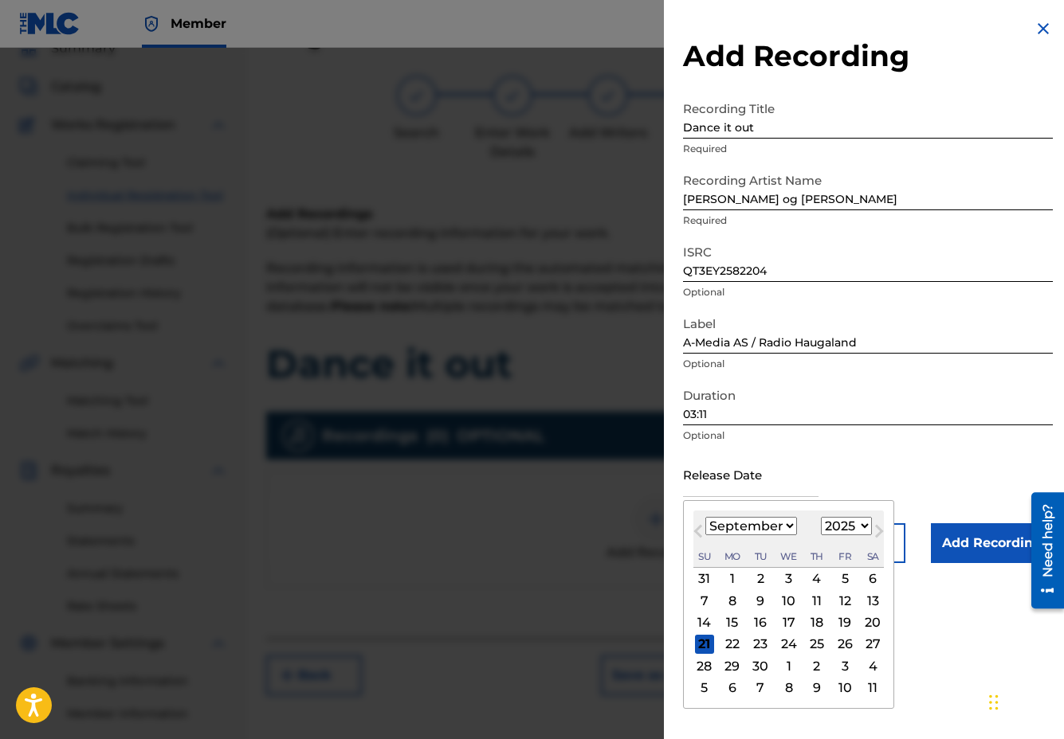
click at [704, 645] on div "21" at bounding box center [704, 644] width 19 height 19
type input "September 21 2025"
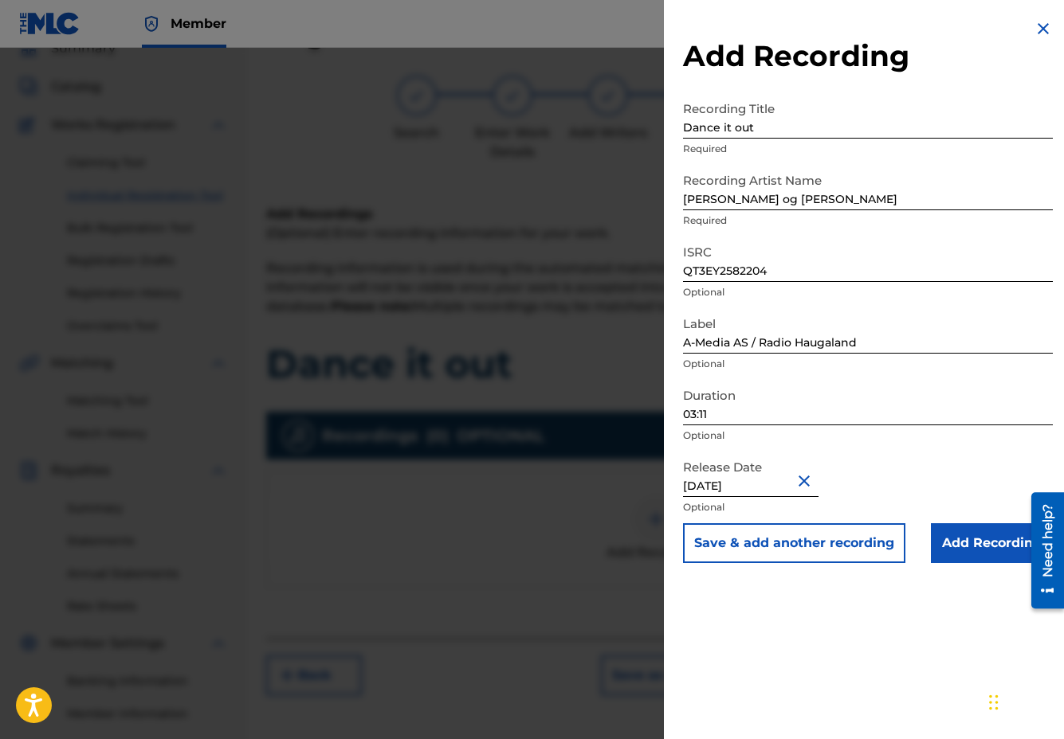
click at [978, 539] on input "Add Recording" at bounding box center [992, 543] width 122 height 40
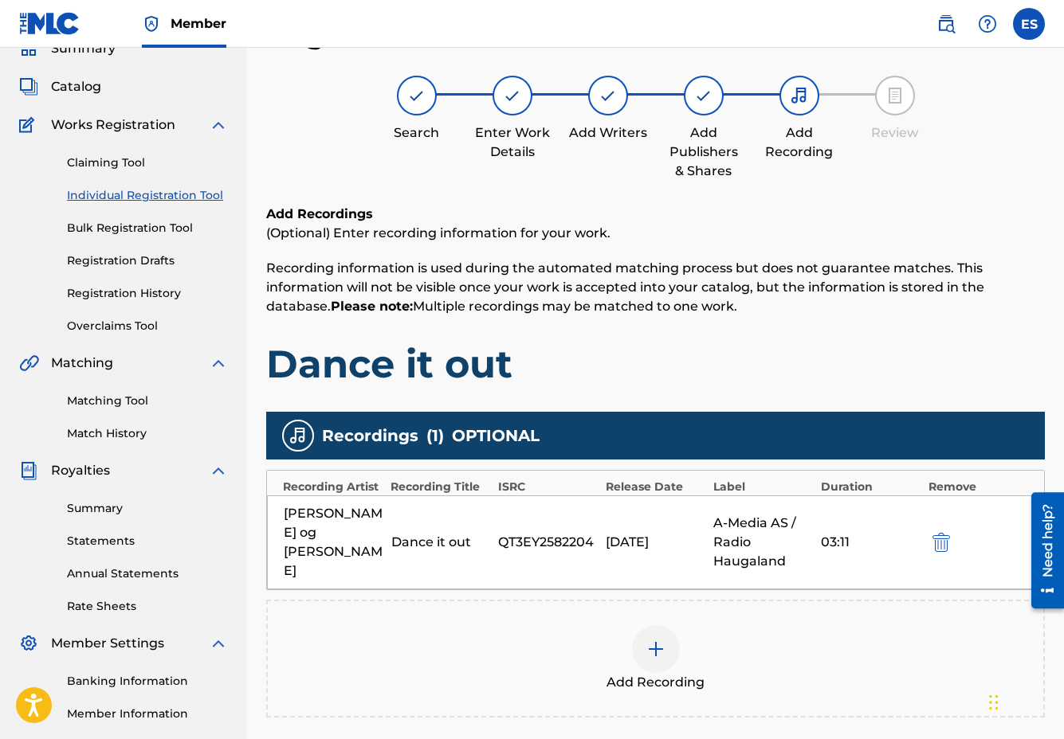
scroll to position [249, 0]
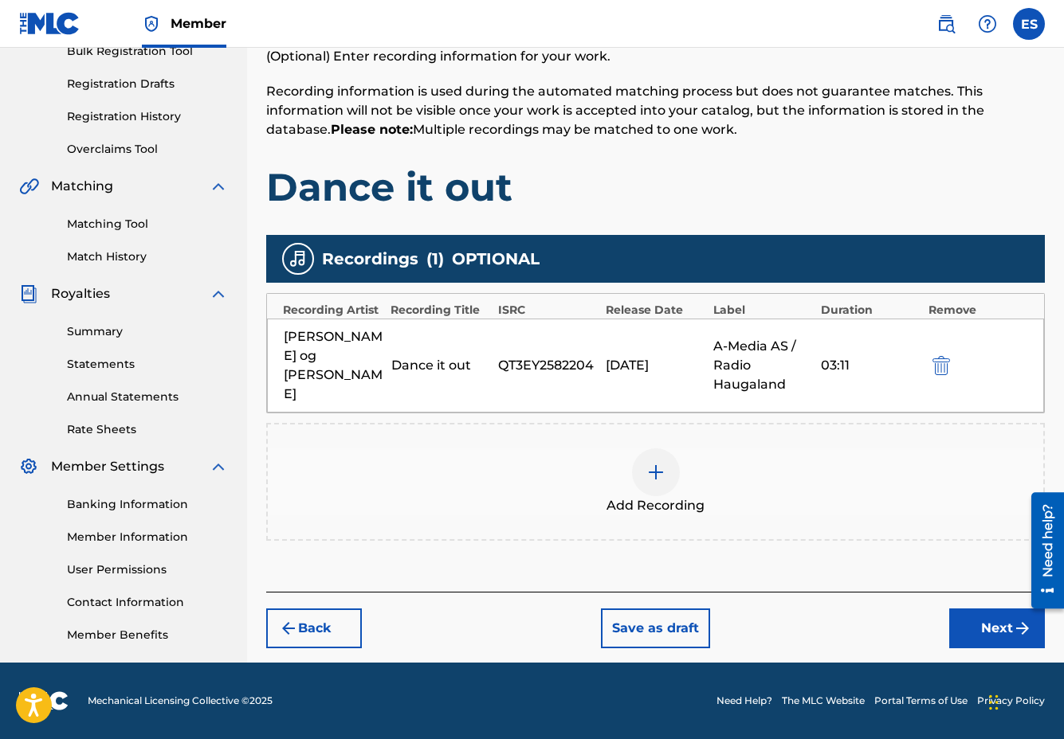
click at [990, 609] on button "Next" at bounding box center [997, 629] width 96 height 40
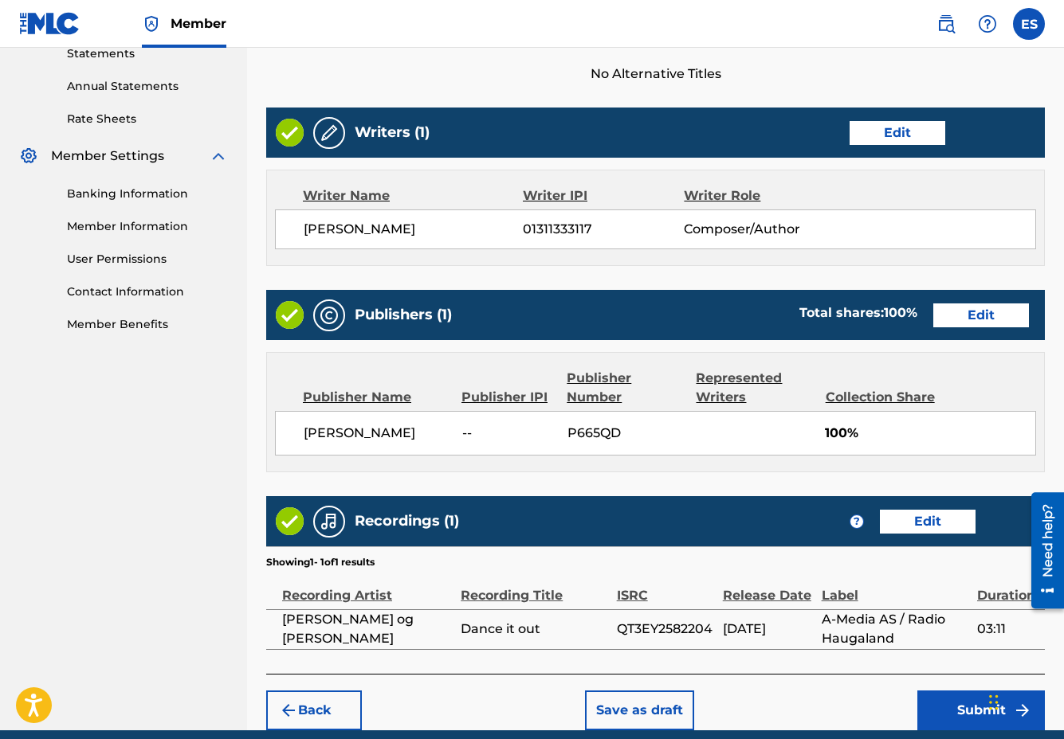
scroll to position [627, 0]
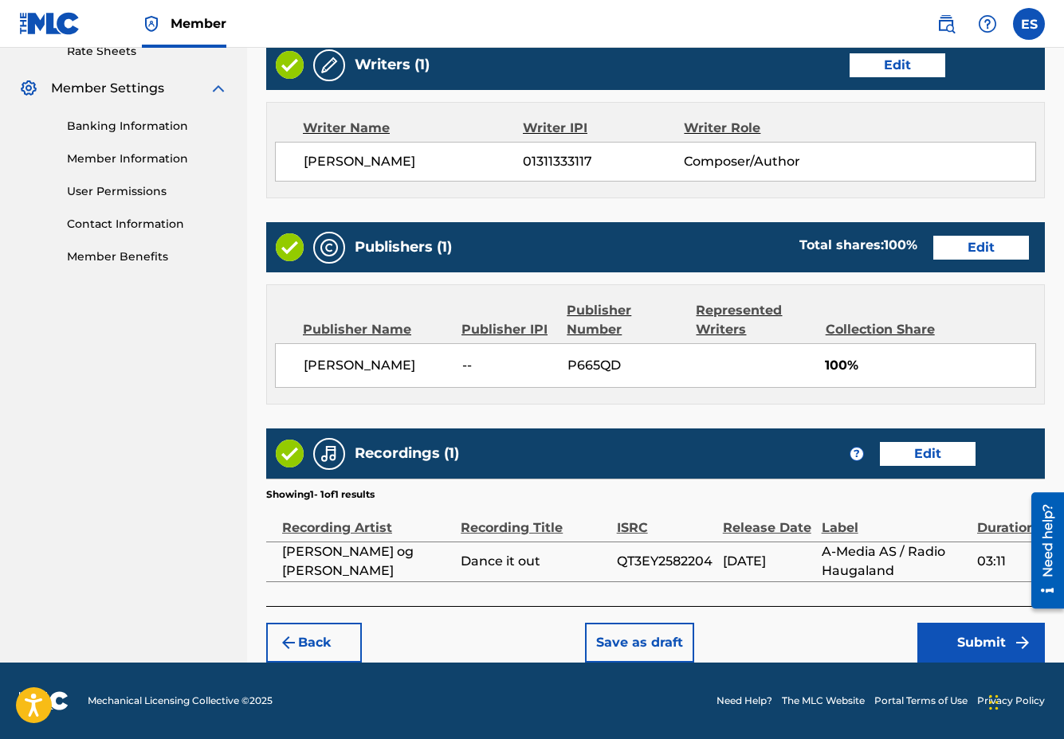
click at [958, 641] on button "Submit" at bounding box center [980, 643] width 127 height 40
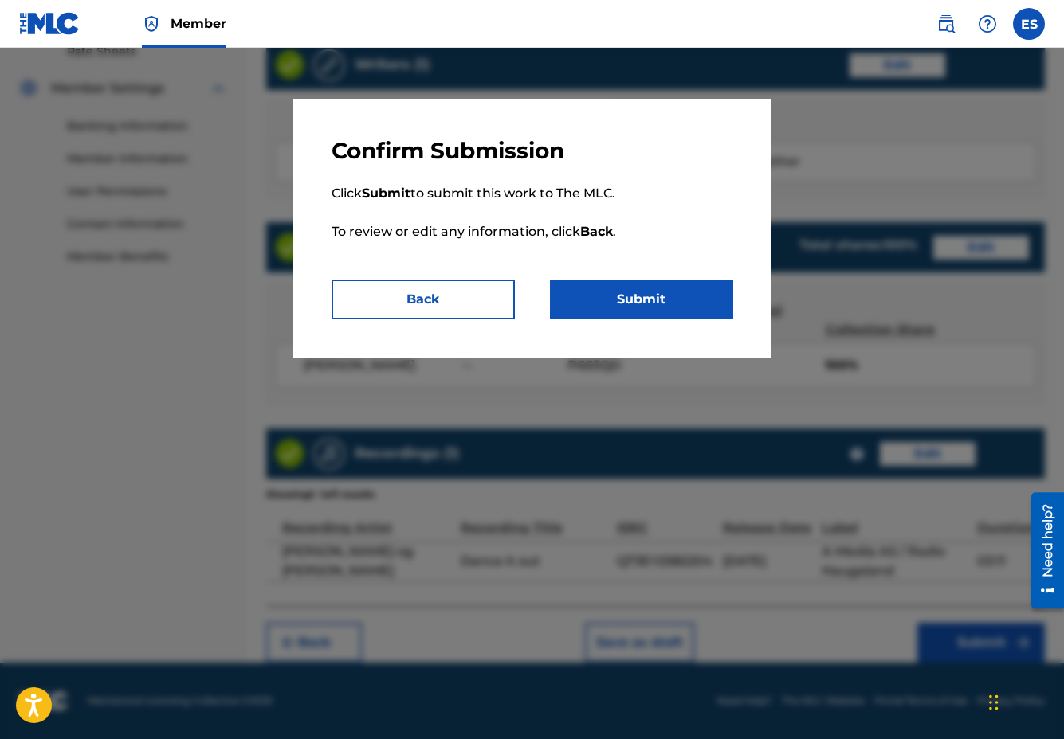
click at [645, 293] on button "Submit" at bounding box center [641, 300] width 183 height 40
